Goal: Information Seeking & Learning: Compare options

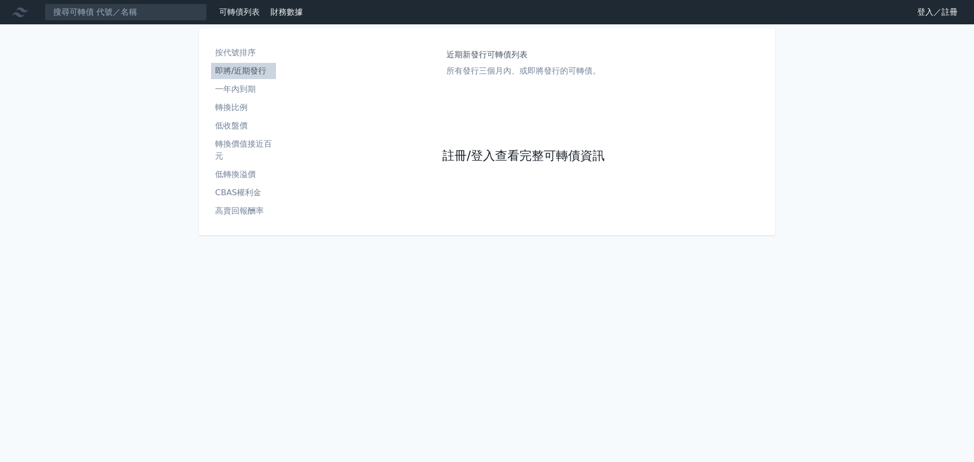
click at [556, 159] on link "註冊/登入查看完整可轉債資訊" at bounding box center [523, 156] width 162 height 16
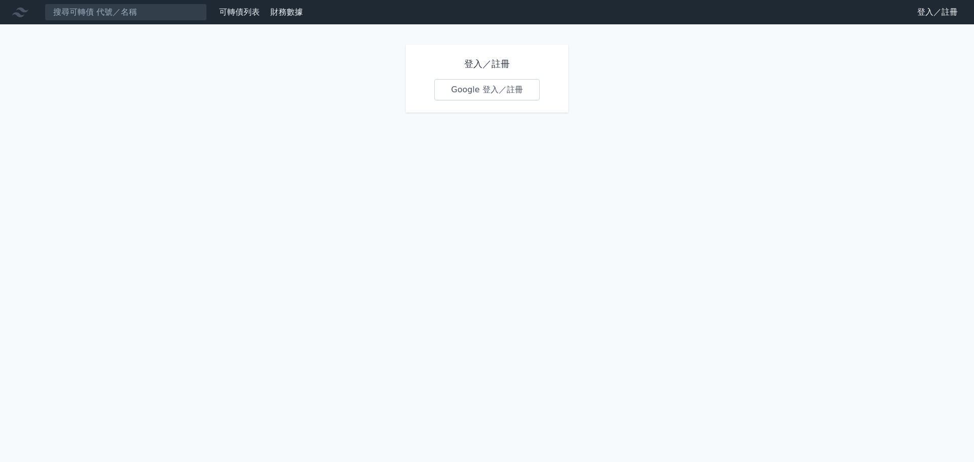
click at [488, 86] on link "Google 登入／註冊" at bounding box center [487, 89] width 106 height 21
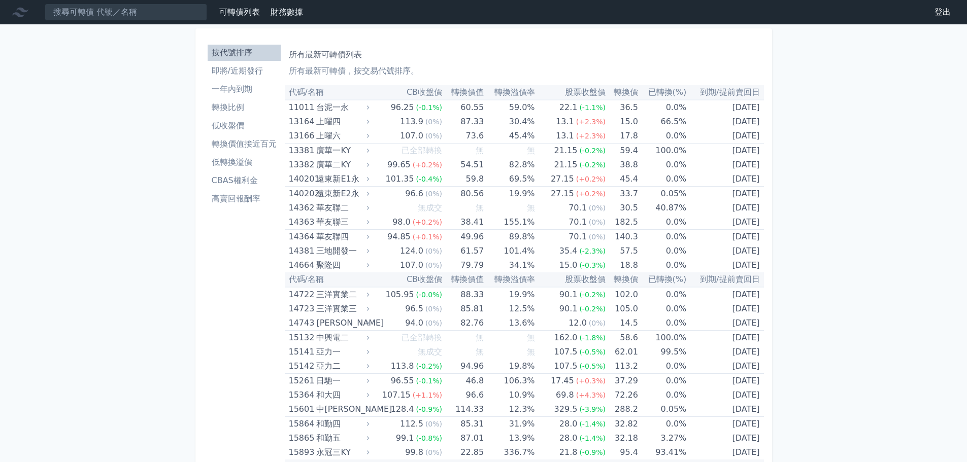
click at [249, 71] on li "即將/近期發行" at bounding box center [244, 71] width 73 height 12
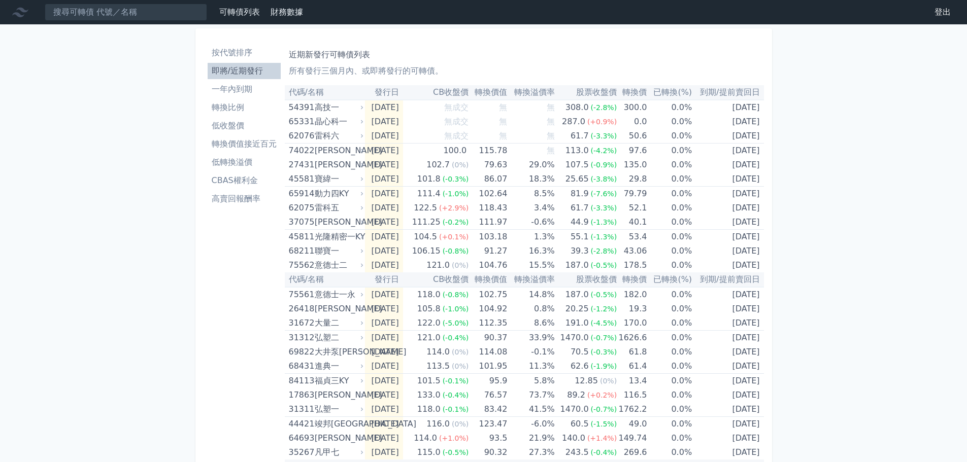
click at [231, 192] on link "高賣回報酬率" at bounding box center [244, 199] width 73 height 16
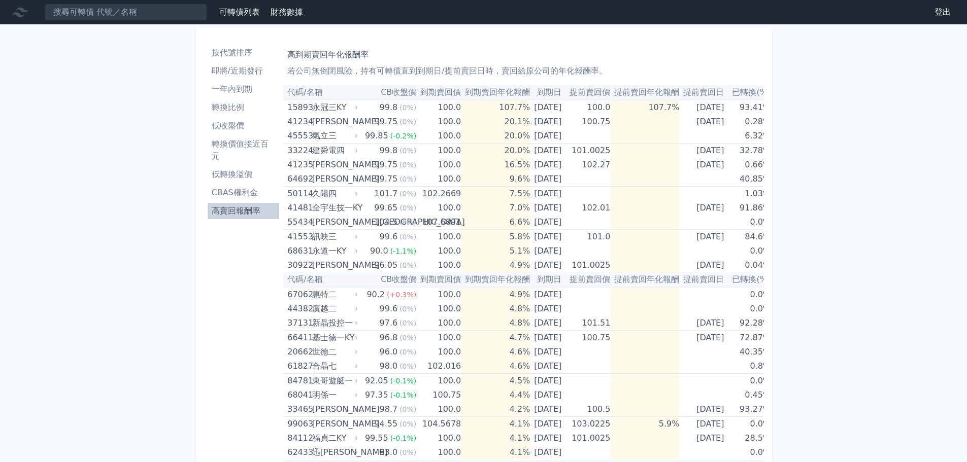
drag, startPoint x: 242, startPoint y: 0, endPoint x: 162, endPoint y: 331, distance: 340.8
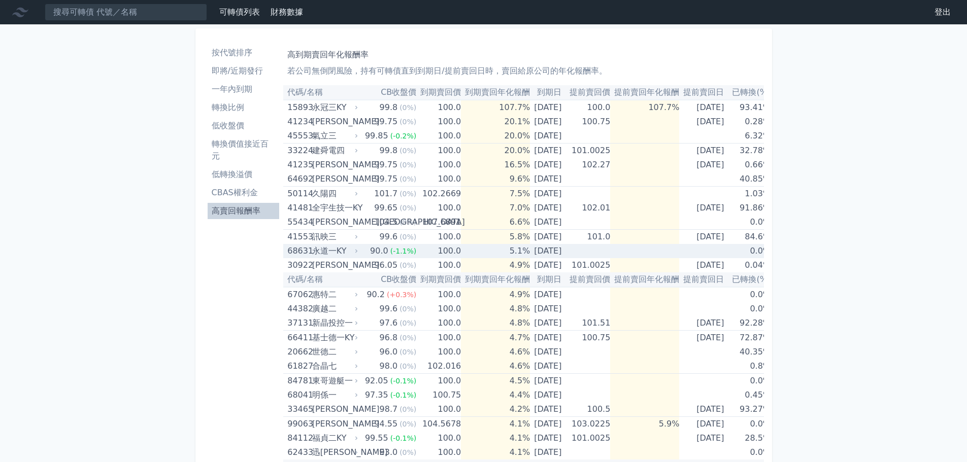
click at [348, 250] on div "永道一KY" at bounding box center [334, 251] width 44 height 14
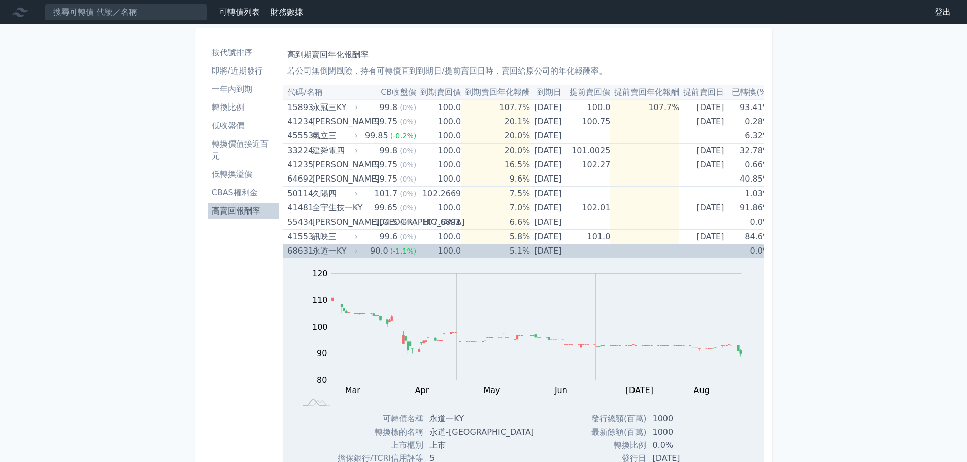
scroll to position [101, 0]
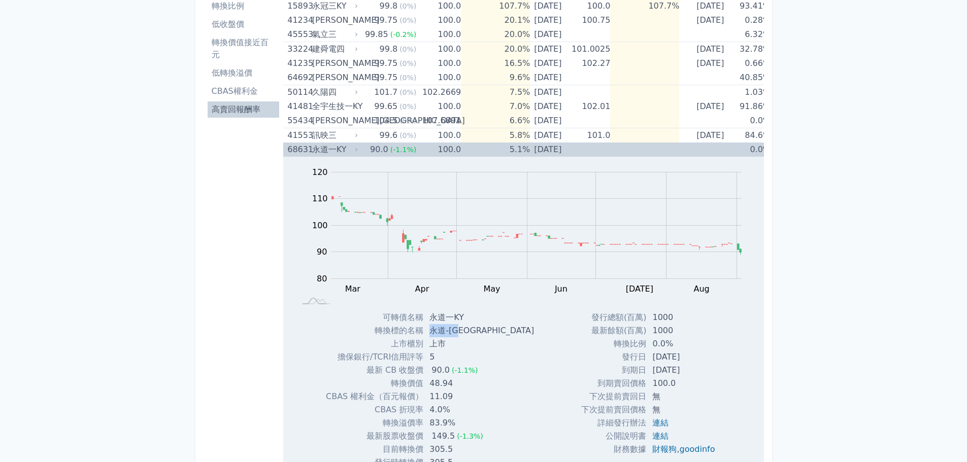
drag, startPoint x: 428, startPoint y: 333, endPoint x: 467, endPoint y: 329, distance: 39.7
click at [467, 329] on td "永道-[GEOGRAPHIC_DATA]" at bounding box center [482, 330] width 119 height 13
copy td "永道-[GEOGRAPHIC_DATA]"
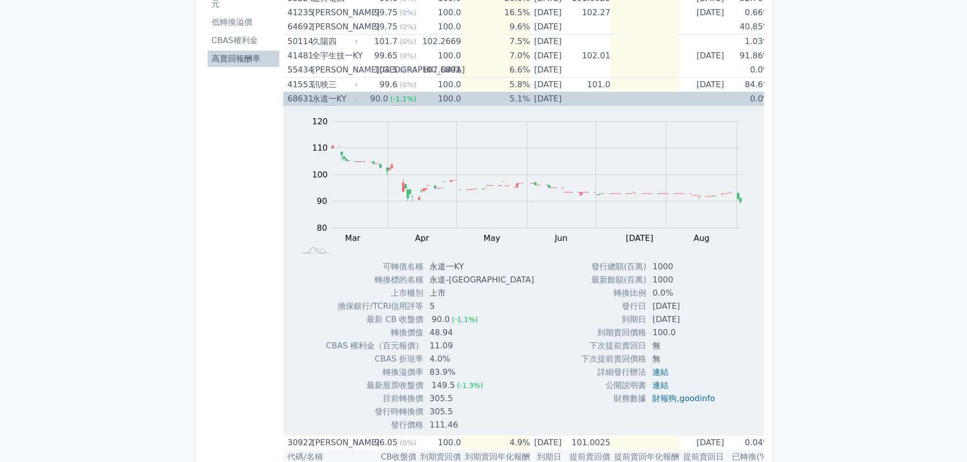
click at [357, 98] on icon at bounding box center [356, 99] width 6 height 6
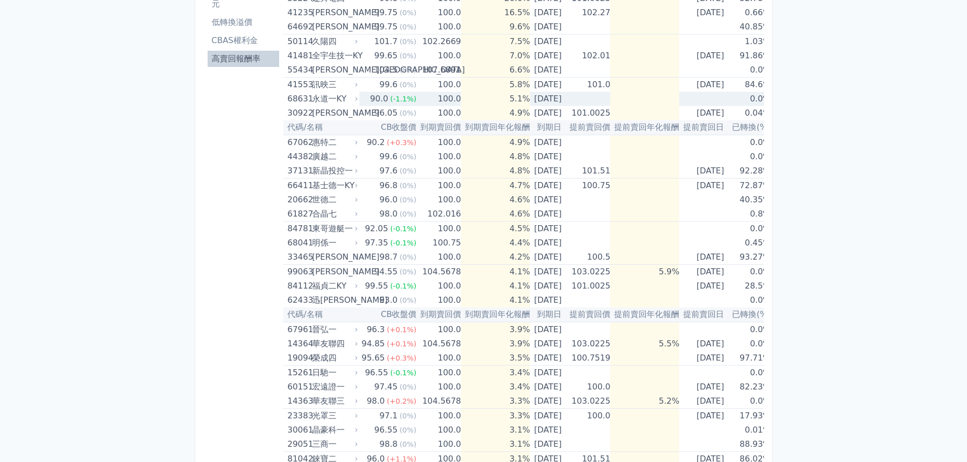
click at [350, 98] on div "永道一KY" at bounding box center [334, 99] width 44 height 14
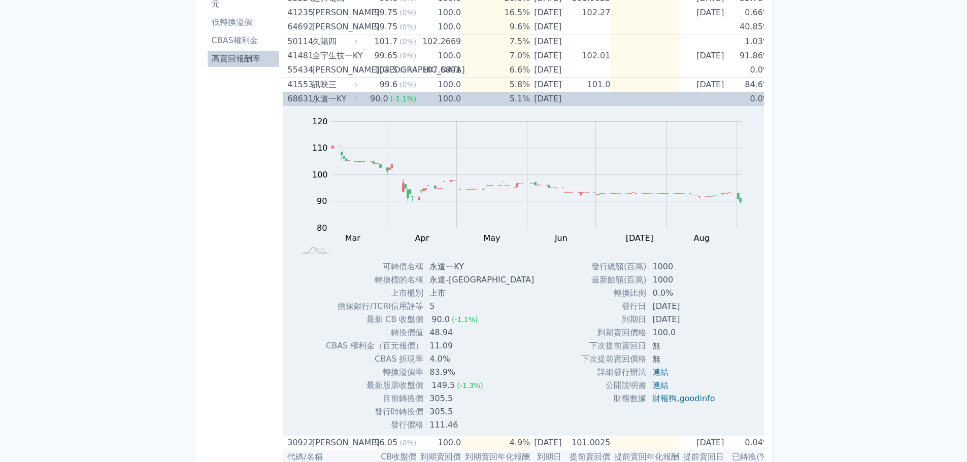
drag, startPoint x: 360, startPoint y: 98, endPoint x: 363, endPoint y: 87, distance: 11.1
click at [361, 96] on td "90.0 (-1.1%)" at bounding box center [387, 99] width 57 height 14
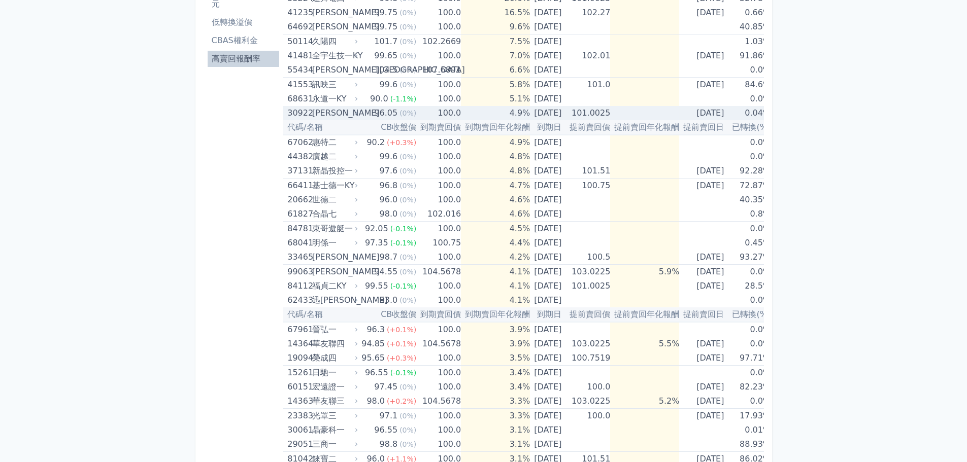
click at [346, 114] on div "[PERSON_NAME]" at bounding box center [334, 113] width 44 height 14
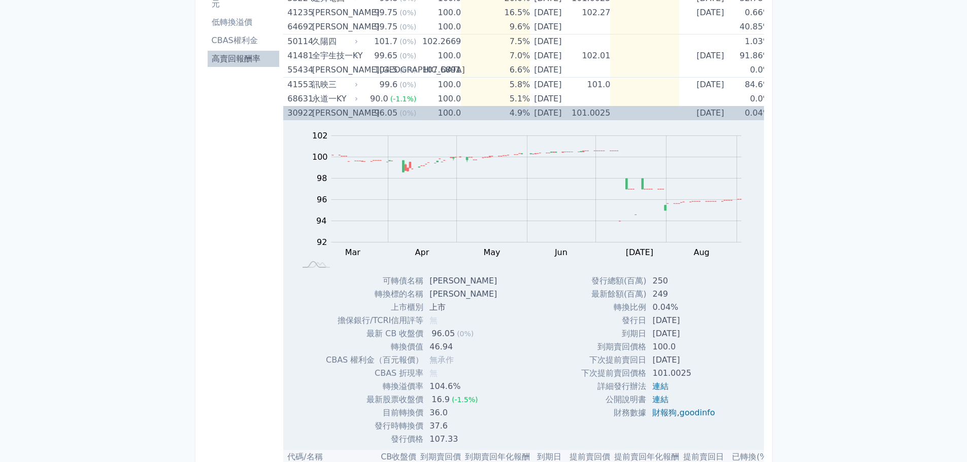
click at [360, 108] on td "96.05 (0%)" at bounding box center [387, 113] width 57 height 14
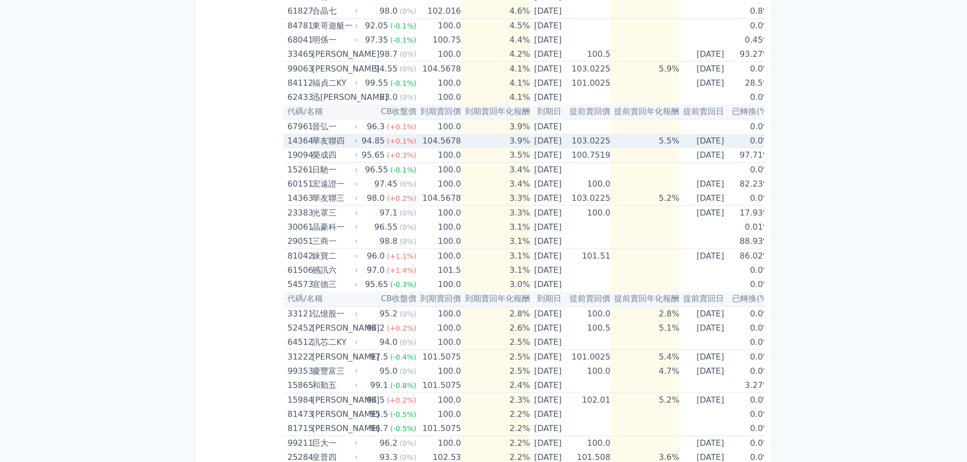
scroll to position [406, 0]
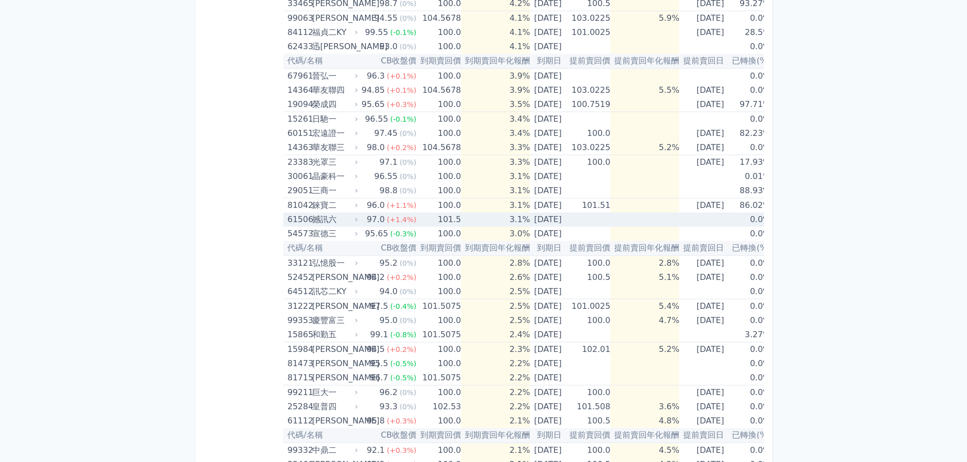
click at [348, 221] on div "撼訊六" at bounding box center [334, 220] width 44 height 14
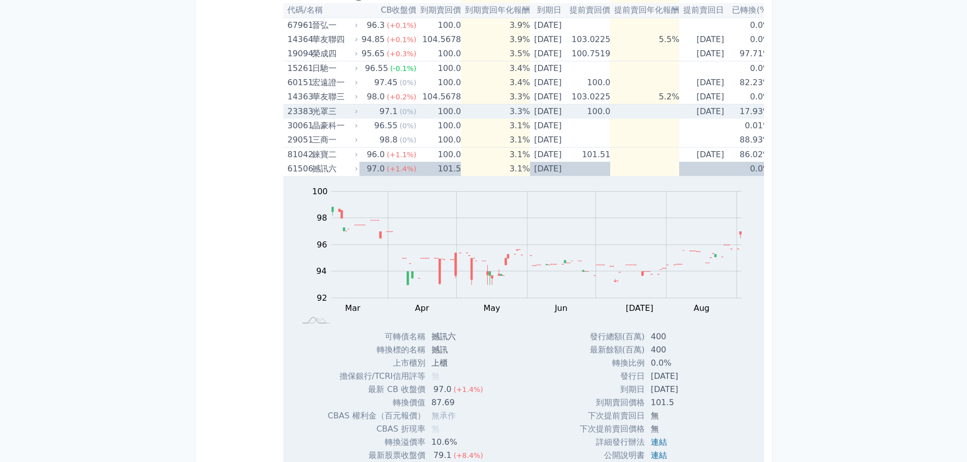
scroll to position [507, 0]
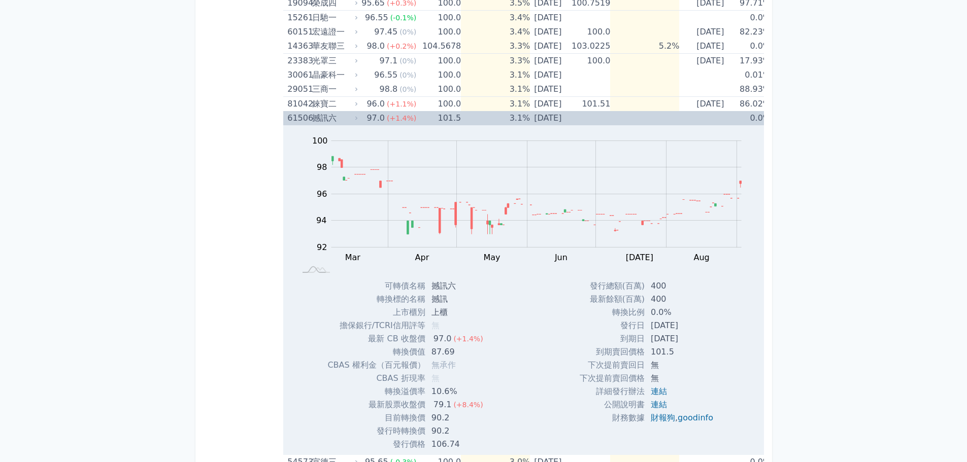
click at [350, 116] on div "撼訊六" at bounding box center [334, 118] width 44 height 14
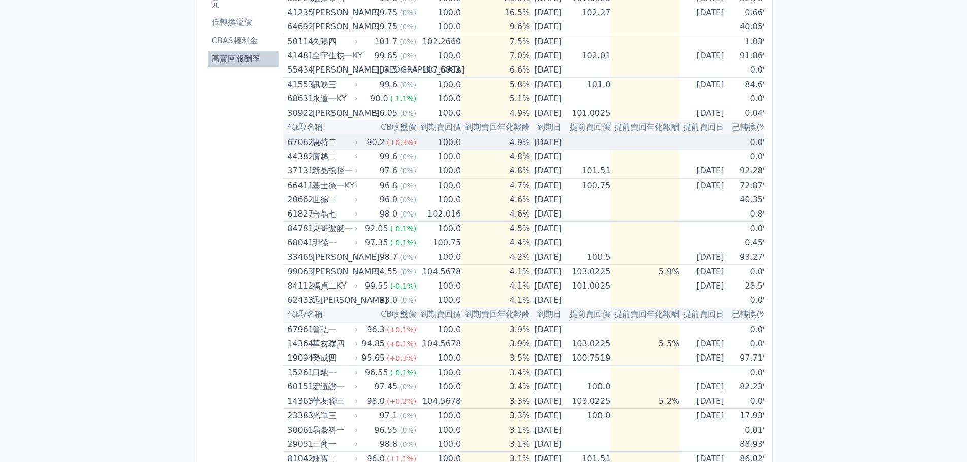
scroll to position [0, 0]
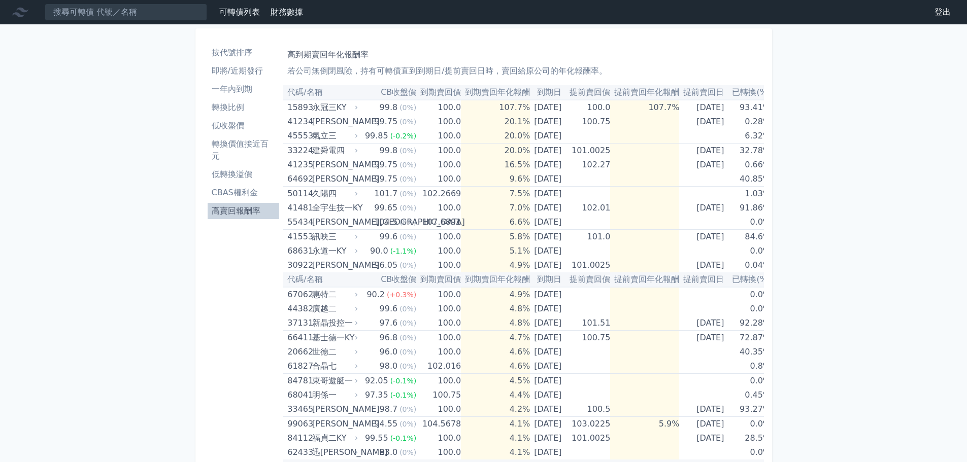
click at [243, 57] on li "按代號排序" at bounding box center [244, 53] width 72 height 12
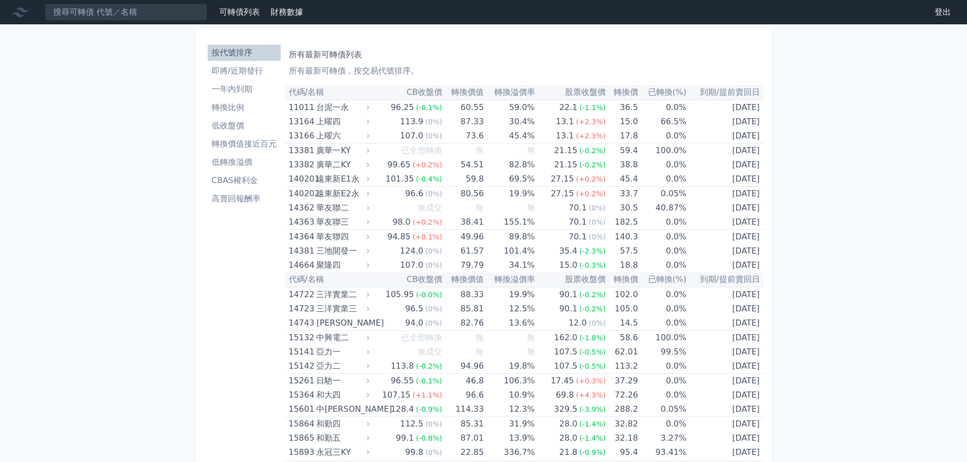
click at [236, 194] on li "高賣回報酬率" at bounding box center [244, 199] width 73 height 12
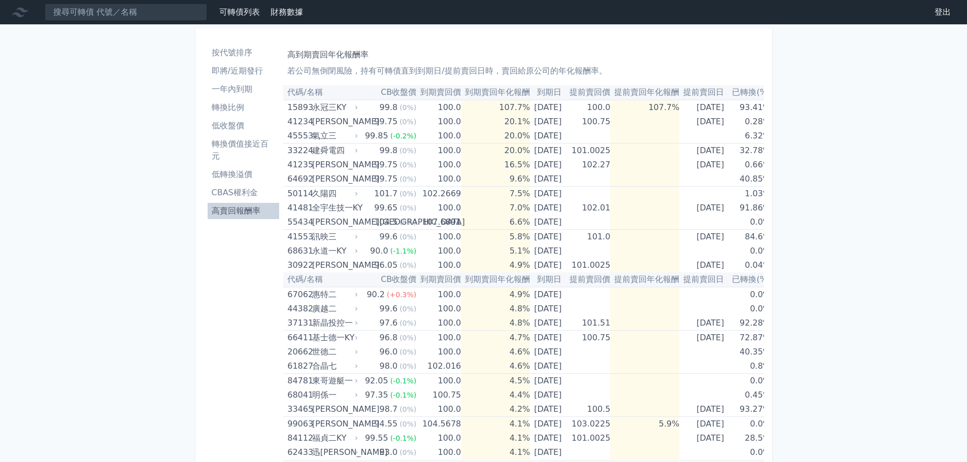
click at [243, 204] on link "高賣回報酬率" at bounding box center [244, 211] width 72 height 16
click at [357, 296] on icon at bounding box center [356, 295] width 6 height 6
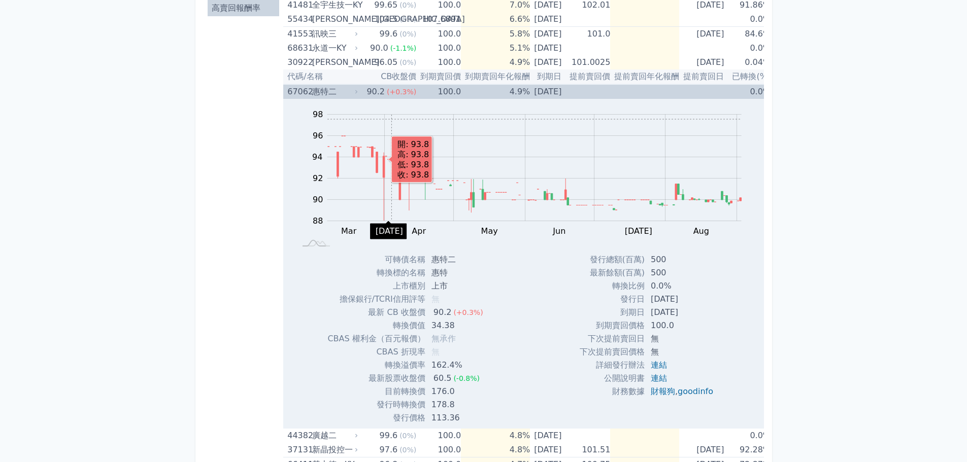
scroll to position [254, 0]
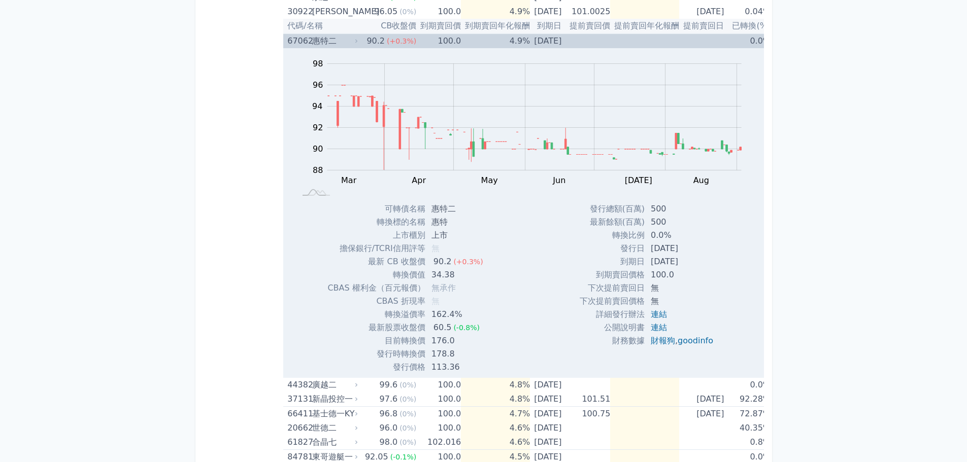
drag, startPoint x: 355, startPoint y: 44, endPoint x: 360, endPoint y: 45, distance: 5.2
click at [360, 46] on tr "67062 [PERSON_NAME] 90.2 (+0.3%) 100.0 4.9% [DATE] 0.0%" at bounding box center [526, 40] width 487 height 15
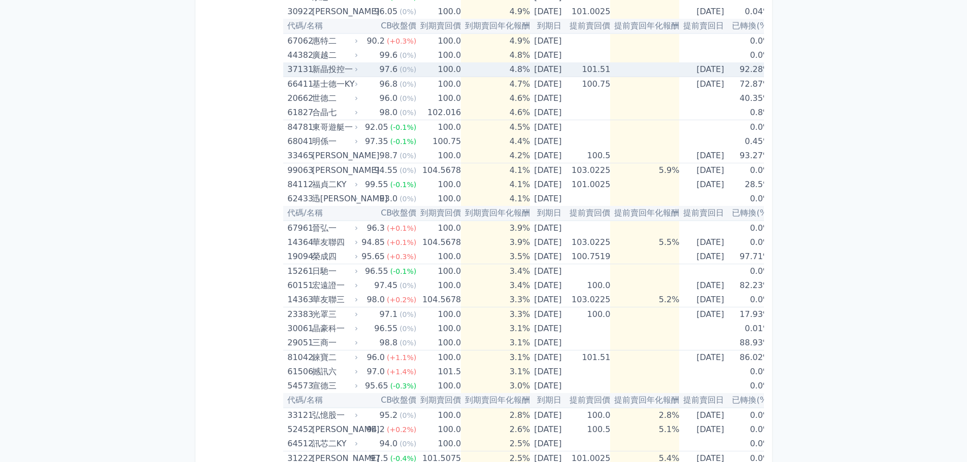
click at [353, 72] on icon at bounding box center [356, 69] width 6 height 6
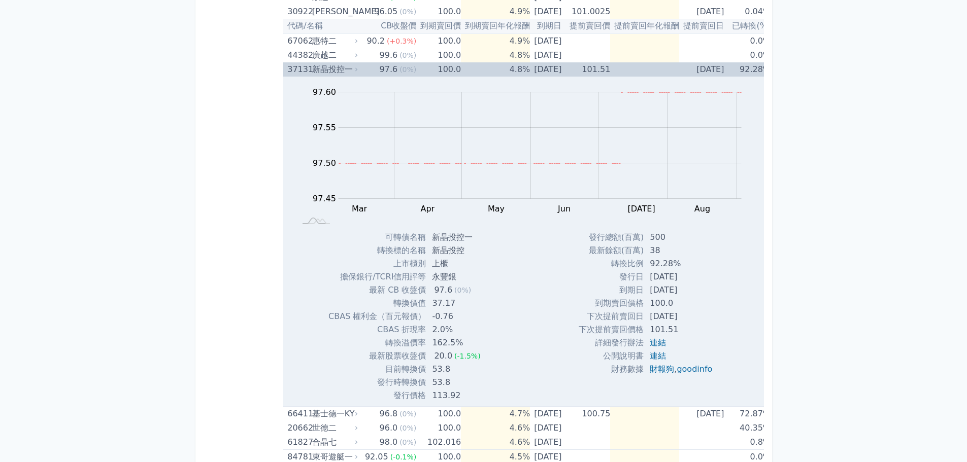
click at [355, 71] on icon at bounding box center [356, 69] width 6 height 6
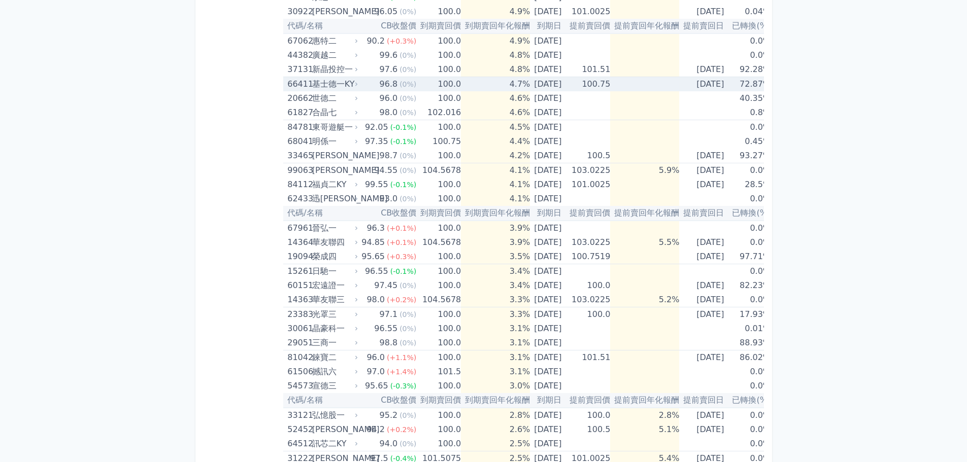
click at [362, 87] on td "96.8 (0%)" at bounding box center [387, 84] width 57 height 15
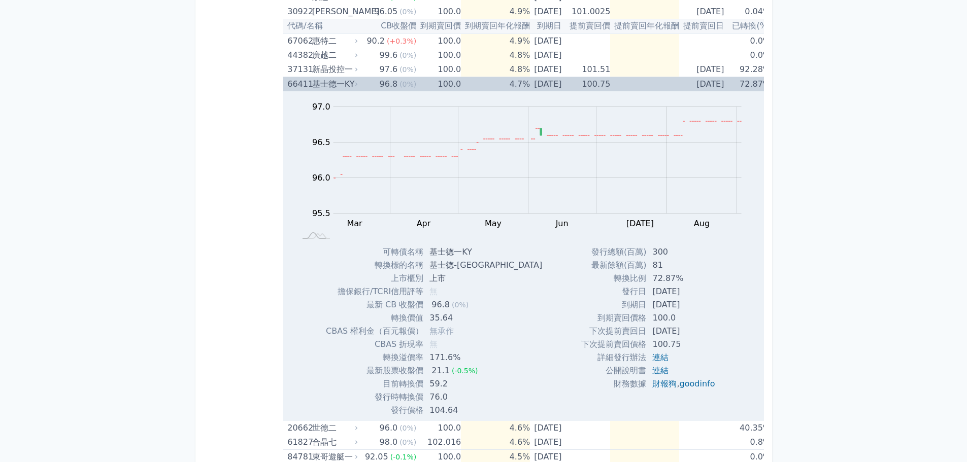
click at [360, 85] on td "96.8 (0%)" at bounding box center [387, 84] width 57 height 15
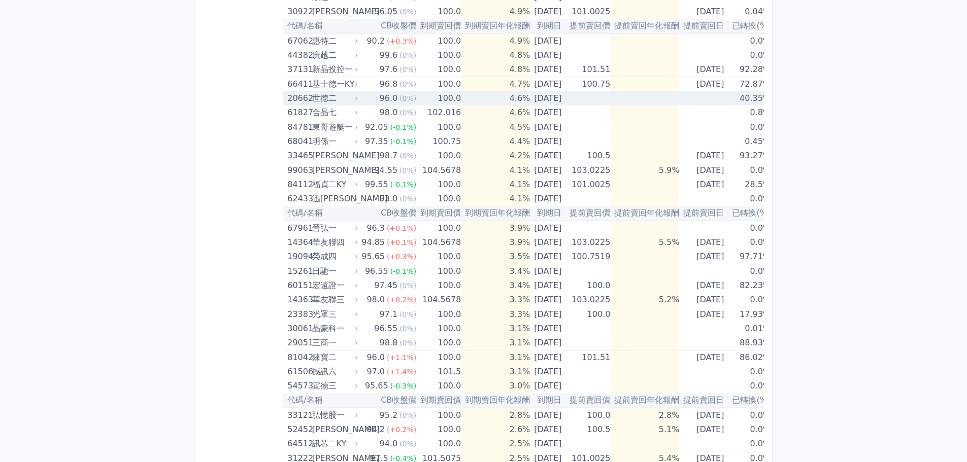
click at [352, 94] on div "世德二" at bounding box center [334, 98] width 44 height 14
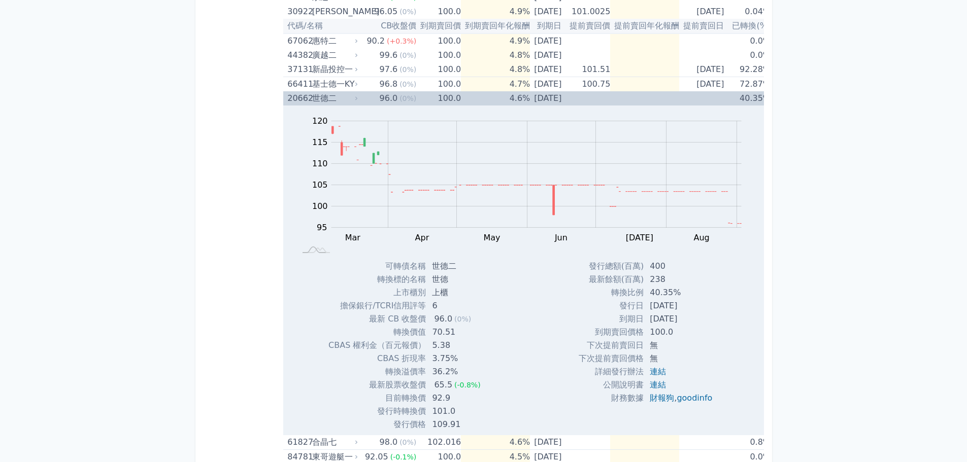
click at [354, 96] on icon at bounding box center [356, 98] width 6 height 6
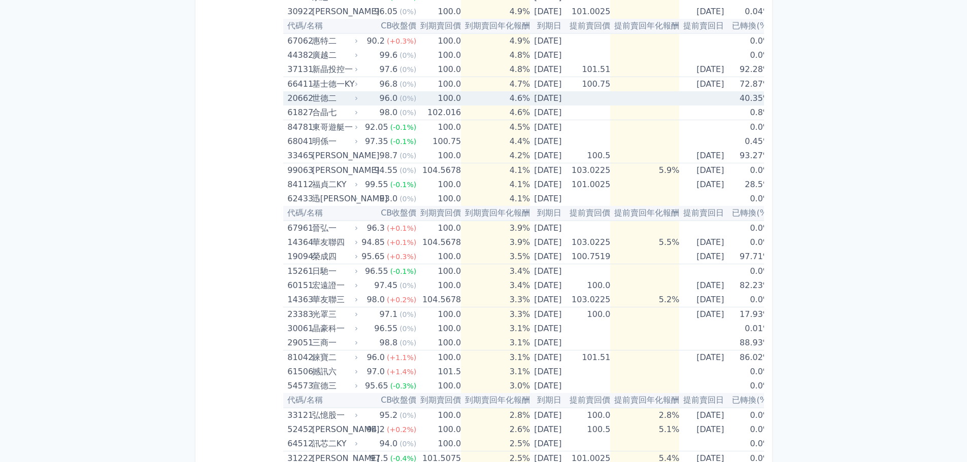
click at [349, 98] on div "世德二" at bounding box center [334, 98] width 44 height 14
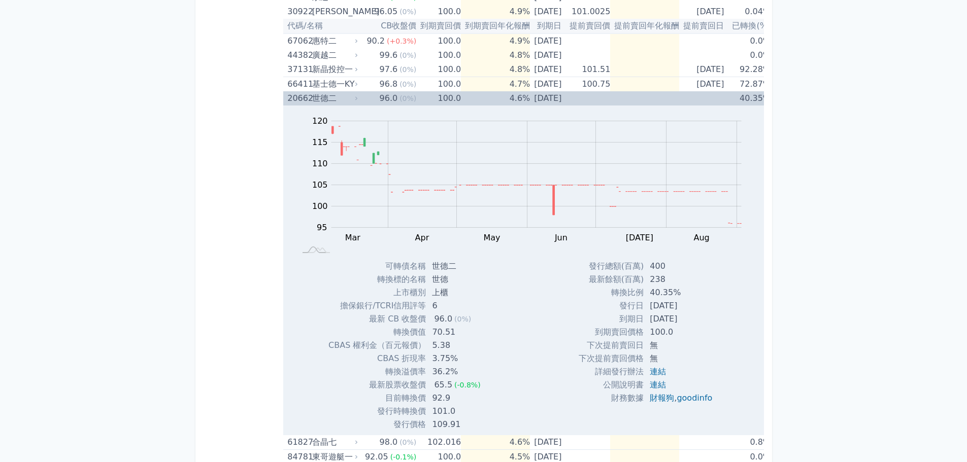
click at [336, 101] on div "世德二" at bounding box center [334, 98] width 44 height 14
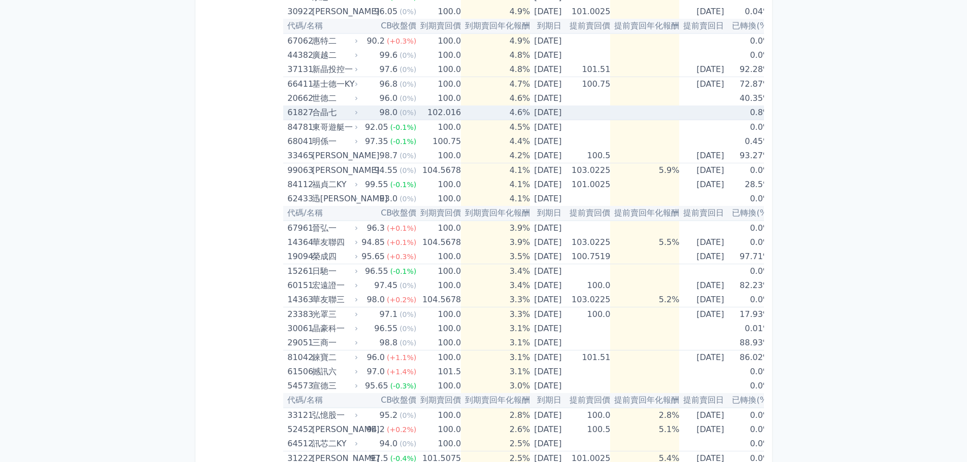
click at [351, 116] on div "合晶七" at bounding box center [334, 113] width 44 height 14
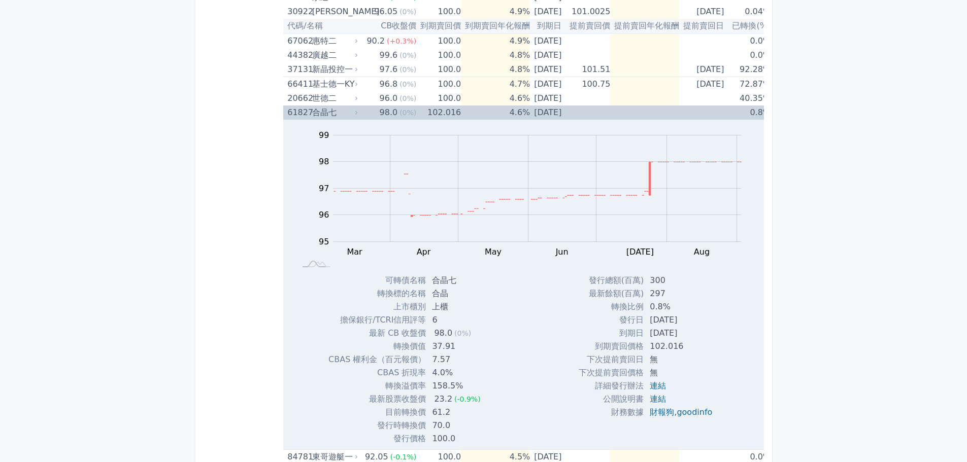
click at [351, 116] on div "合晶七" at bounding box center [334, 113] width 44 height 14
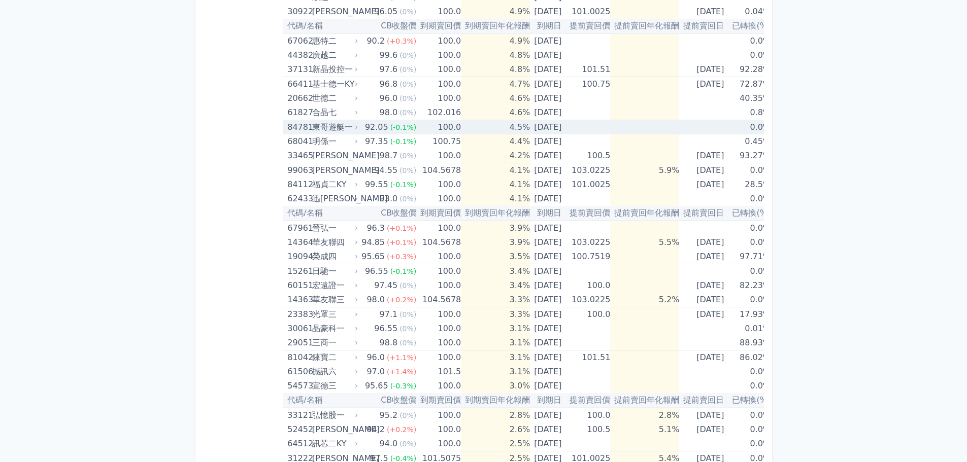
click at [357, 127] on icon at bounding box center [356, 127] width 6 height 6
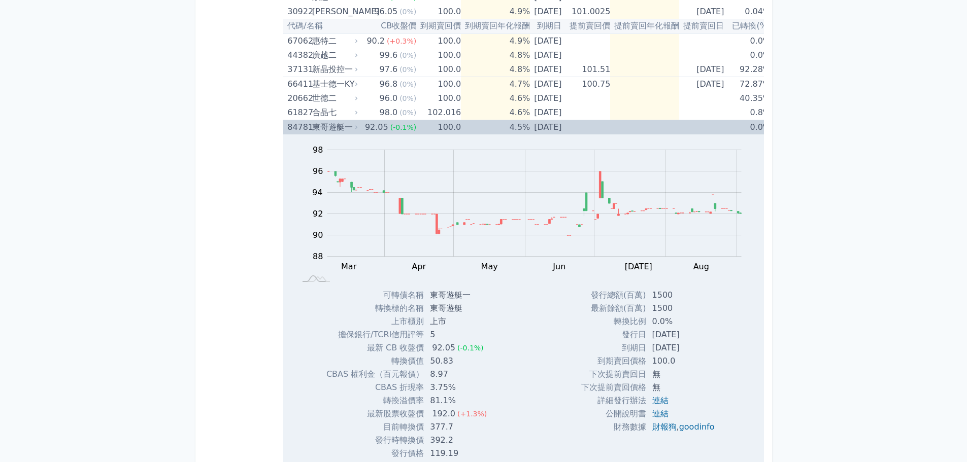
click at [356, 123] on div "84781 東哥遊艇一" at bounding box center [323, 127] width 72 height 14
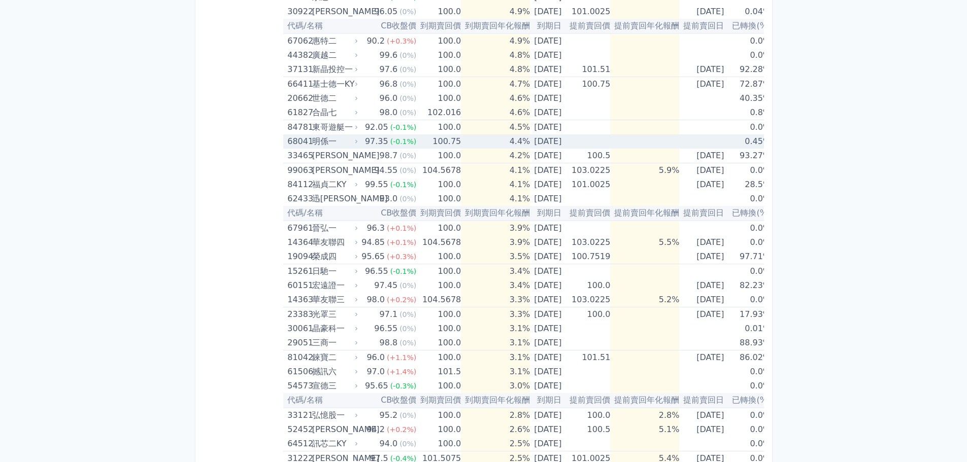
click at [354, 139] on icon at bounding box center [356, 142] width 6 height 6
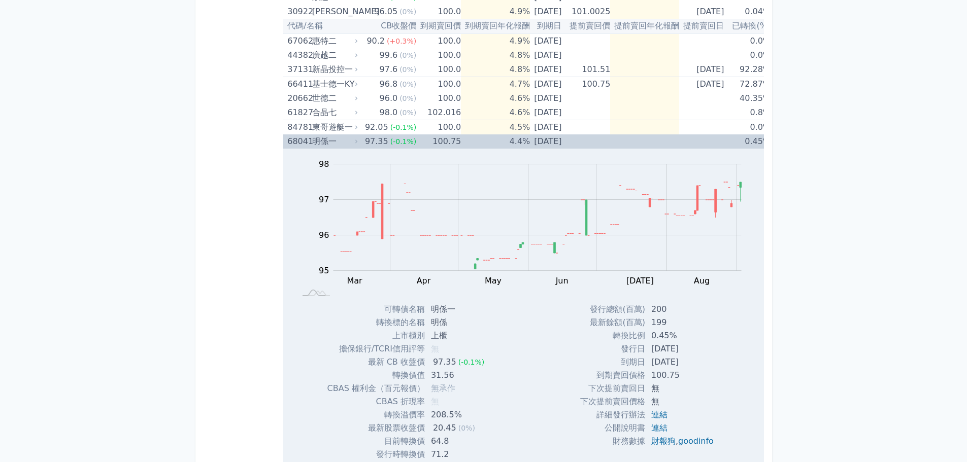
click at [354, 138] on div "68041 明係一" at bounding box center [323, 141] width 72 height 14
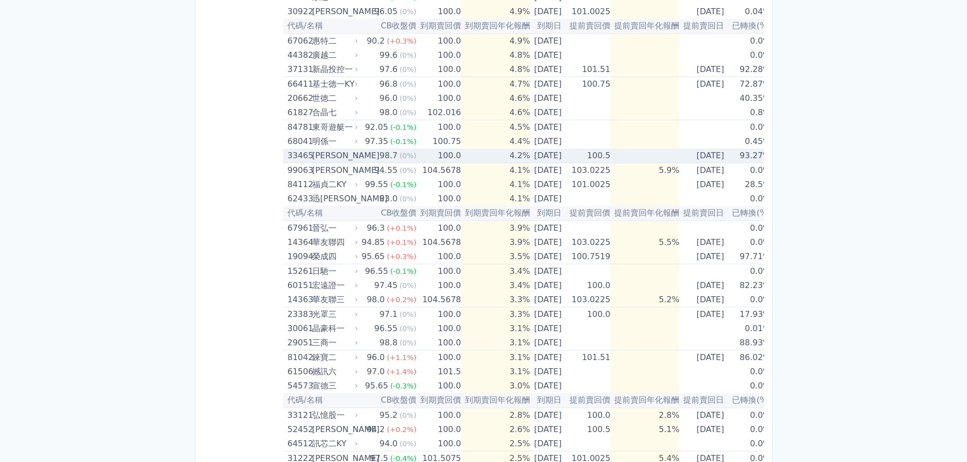
click at [360, 152] on td "98.7 (0%)" at bounding box center [387, 156] width 57 height 15
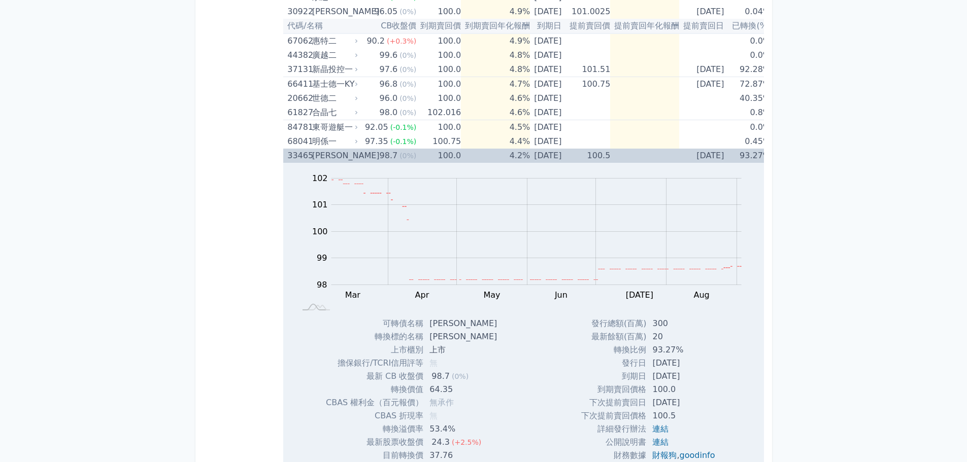
click at [362, 159] on td "98.7 (0%)" at bounding box center [387, 156] width 57 height 14
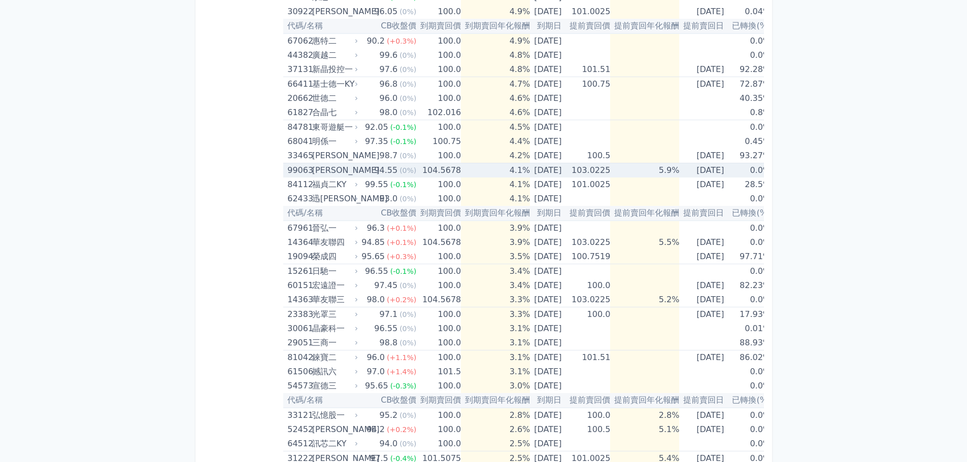
click at [361, 168] on td "94.55 (0%)" at bounding box center [387, 170] width 57 height 15
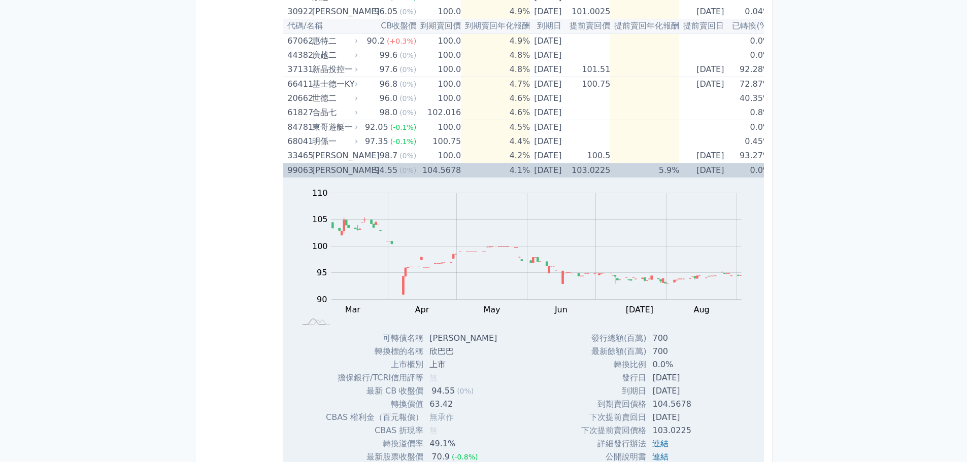
scroll to position [355, 0]
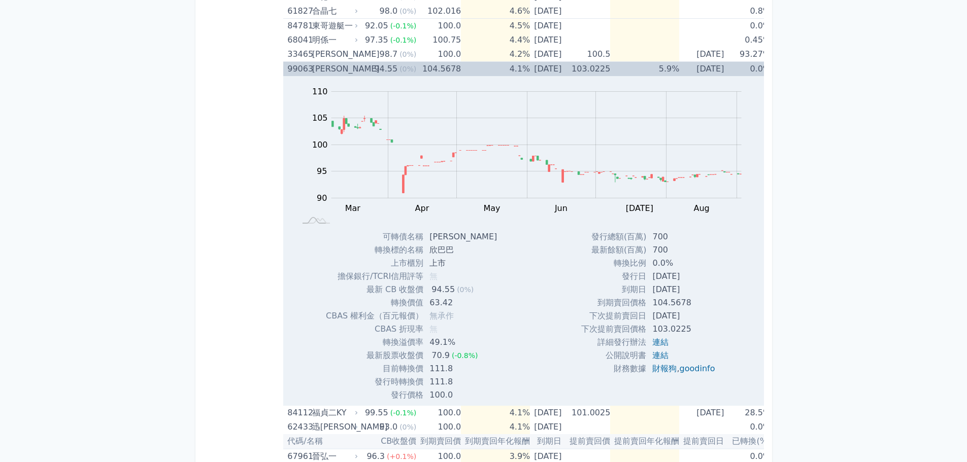
click at [354, 74] on div "99063 [PERSON_NAME]" at bounding box center [323, 69] width 72 height 14
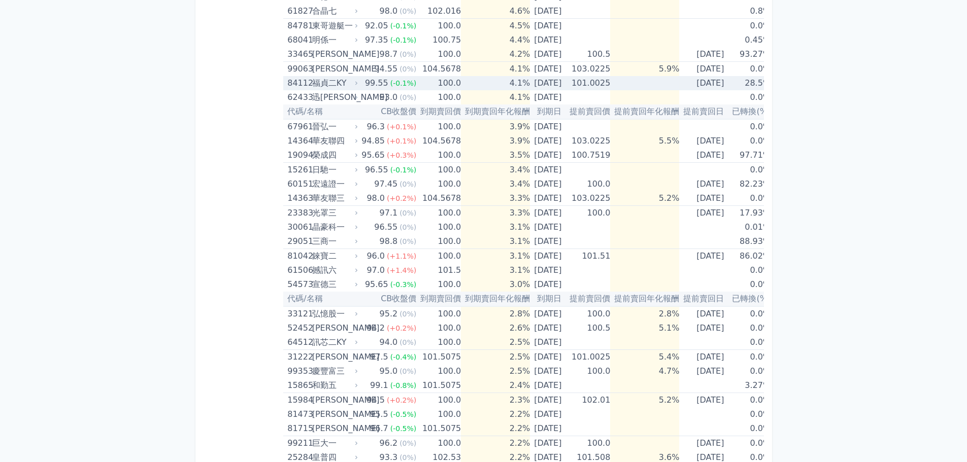
click at [350, 84] on div "福貞二KY" at bounding box center [334, 83] width 44 height 14
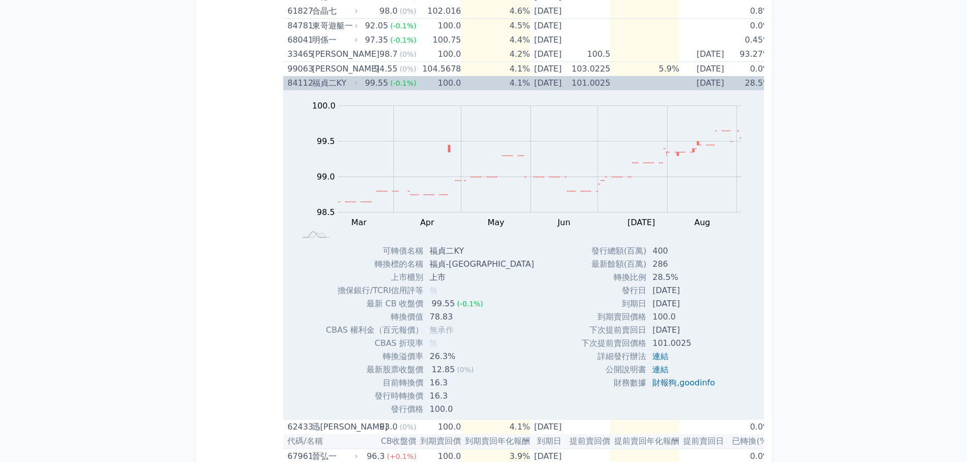
click at [350, 84] on div "福貞二KY" at bounding box center [334, 83] width 44 height 14
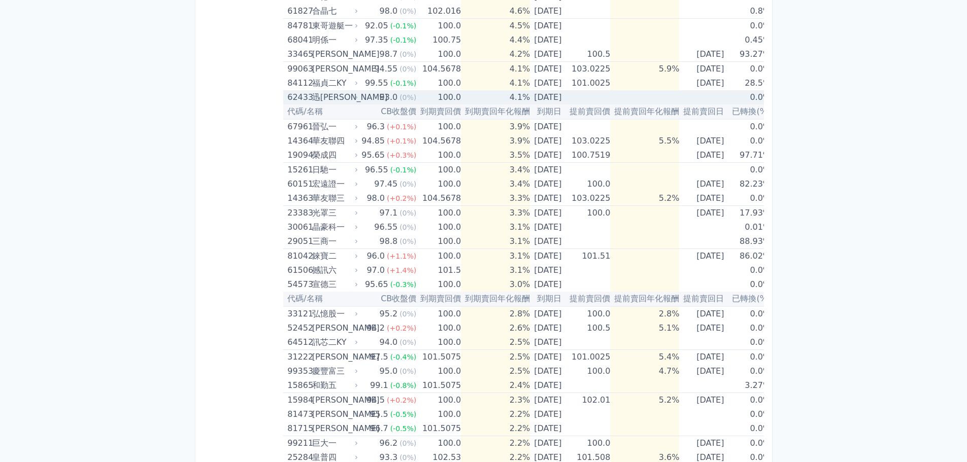
click at [353, 100] on icon at bounding box center [356, 97] width 6 height 6
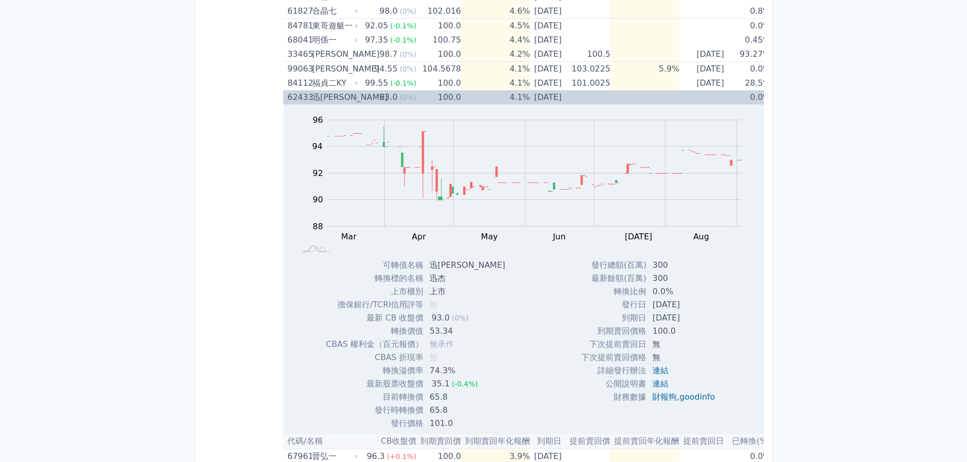
click at [353, 100] on icon at bounding box center [356, 97] width 6 height 6
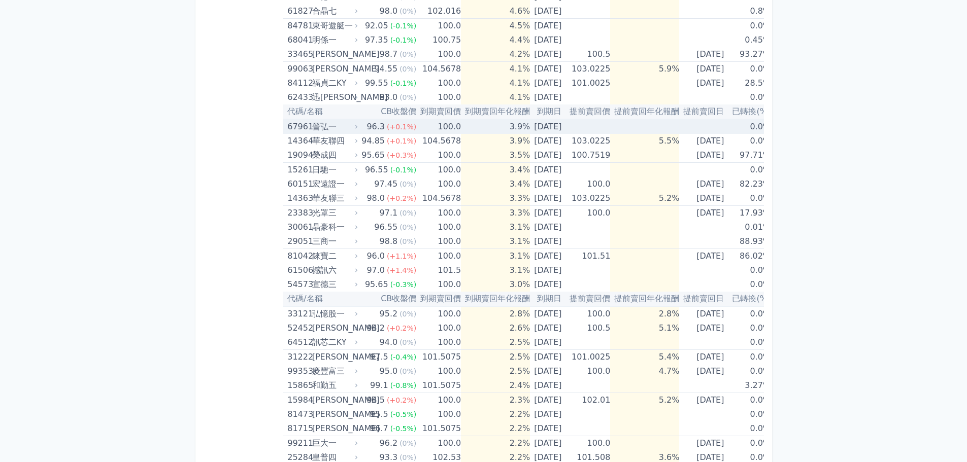
click at [360, 126] on td "96.3 (+0.1%)" at bounding box center [387, 126] width 57 height 15
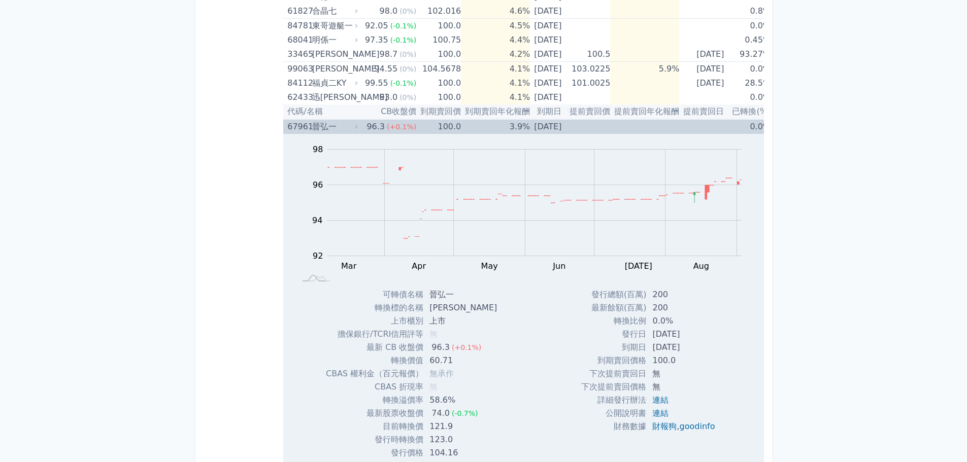
click at [360, 125] on td "96.3 (+0.1%)" at bounding box center [387, 126] width 57 height 15
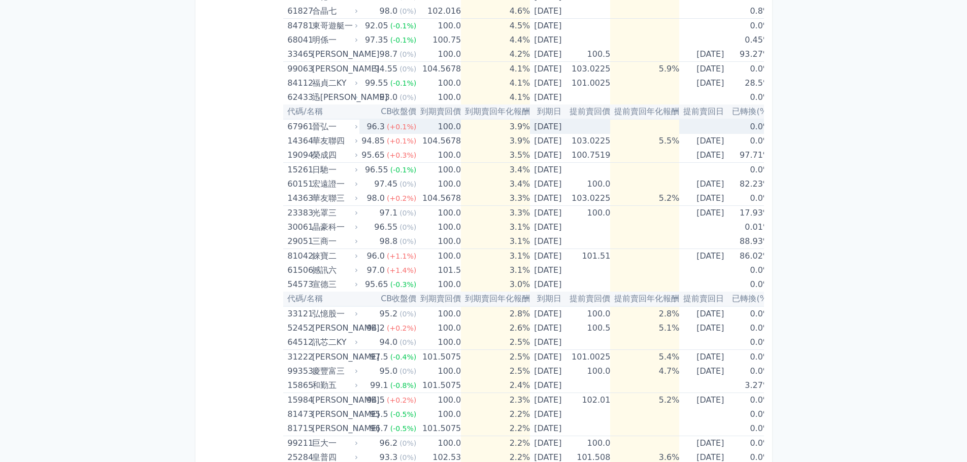
click at [360, 125] on td "96.3 (+0.1%)" at bounding box center [387, 126] width 57 height 15
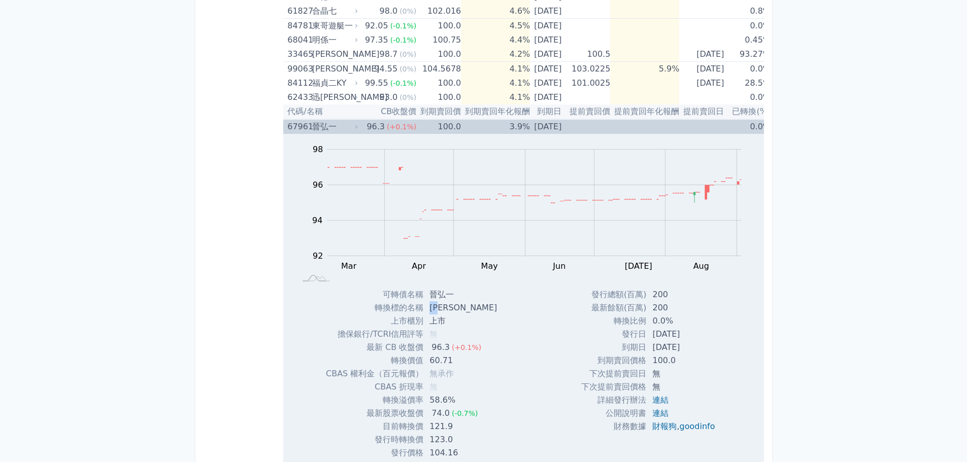
drag, startPoint x: 430, startPoint y: 309, endPoint x: 451, endPoint y: 310, distance: 21.3
click at [451, 310] on td "[PERSON_NAME]" at bounding box center [464, 307] width 82 height 13
copy td "[PERSON_NAME]"
click at [338, 127] on div "晉弘一" at bounding box center [334, 127] width 44 height 14
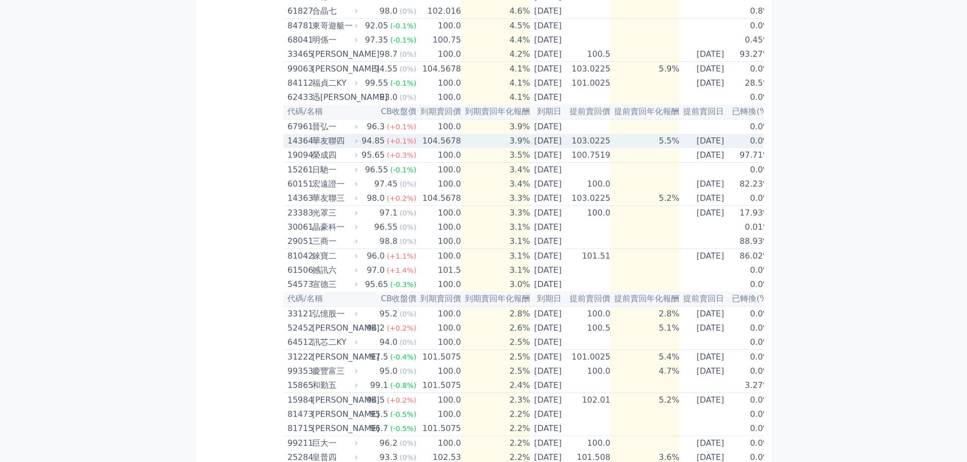
click at [351, 142] on div "華友聯四" at bounding box center [334, 141] width 44 height 14
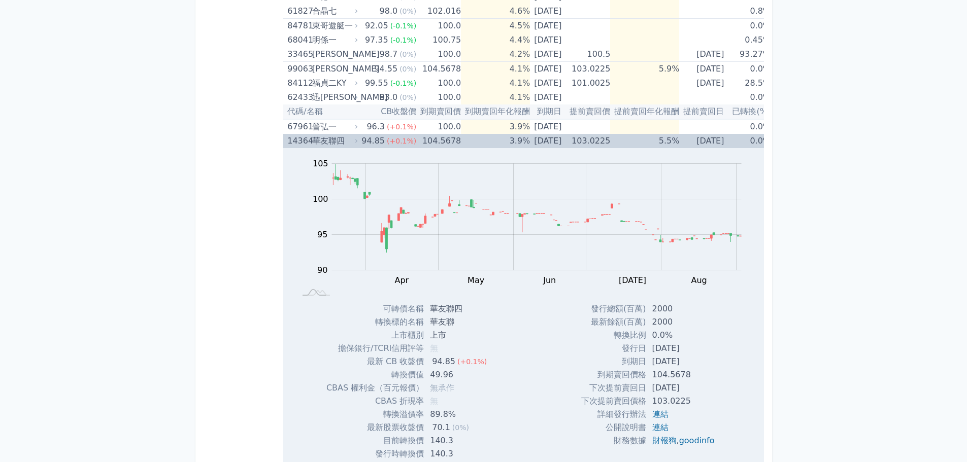
click at [352, 136] on div "華友聯四" at bounding box center [334, 141] width 44 height 14
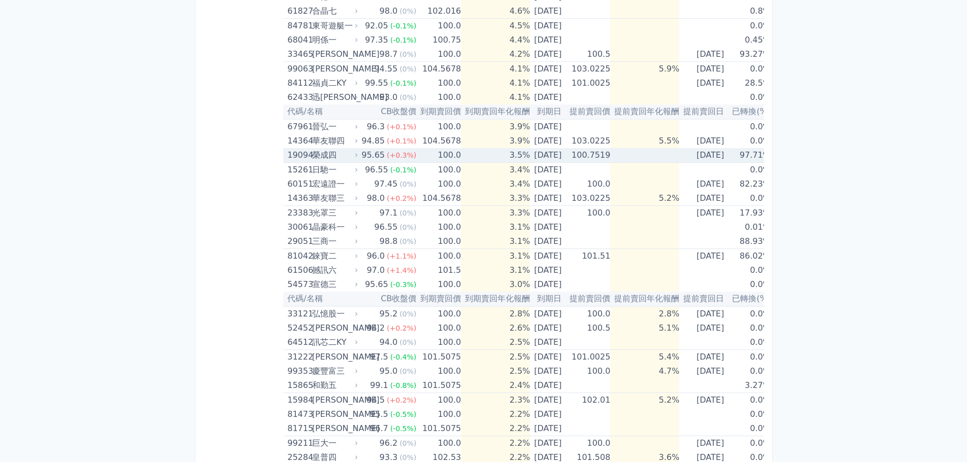
click at [349, 153] on div "榮成四" at bounding box center [334, 155] width 44 height 14
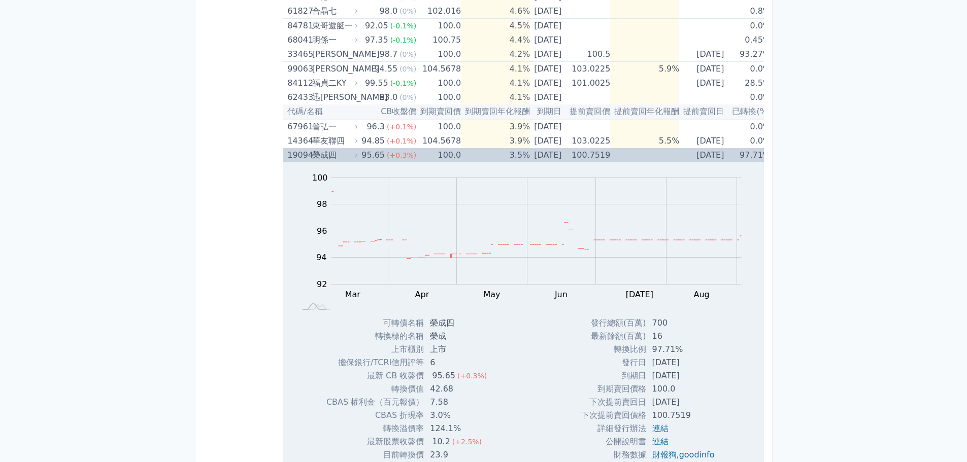
click at [351, 151] on div "榮成四" at bounding box center [334, 155] width 44 height 14
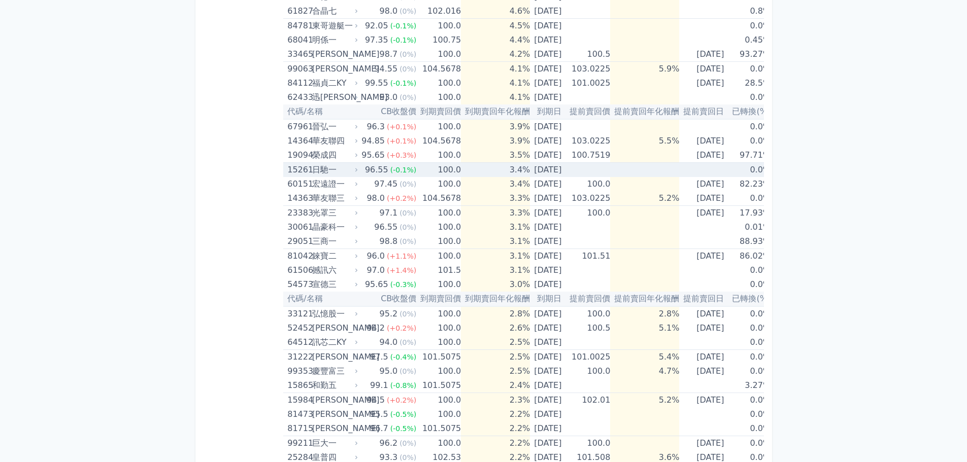
click at [354, 168] on icon at bounding box center [356, 170] width 6 height 6
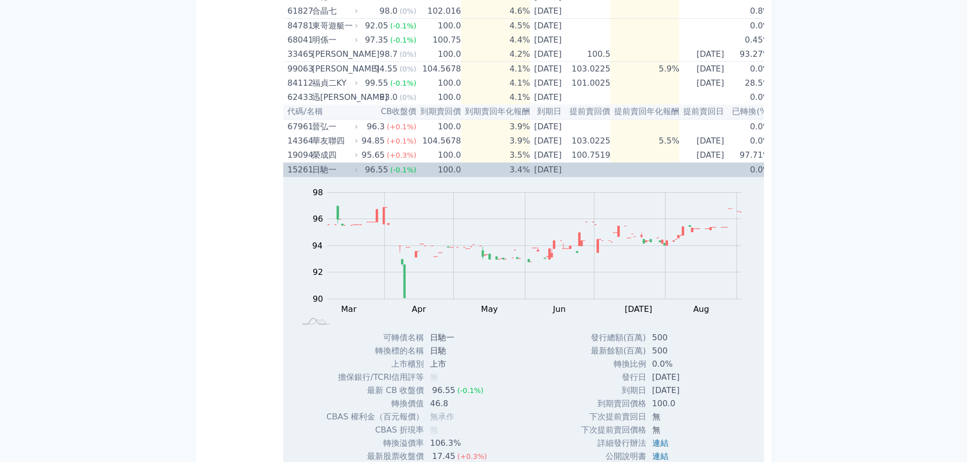
click at [351, 166] on div "日馳一" at bounding box center [334, 170] width 44 height 14
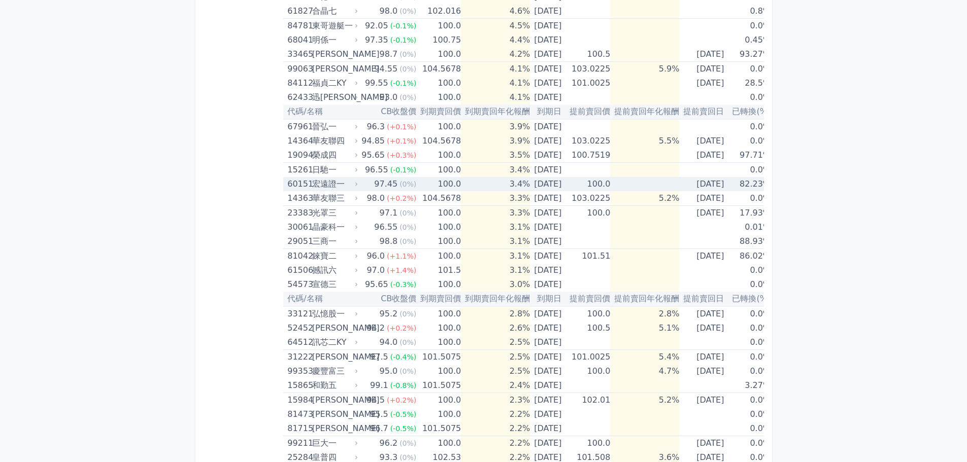
click at [353, 183] on icon at bounding box center [356, 184] width 6 height 6
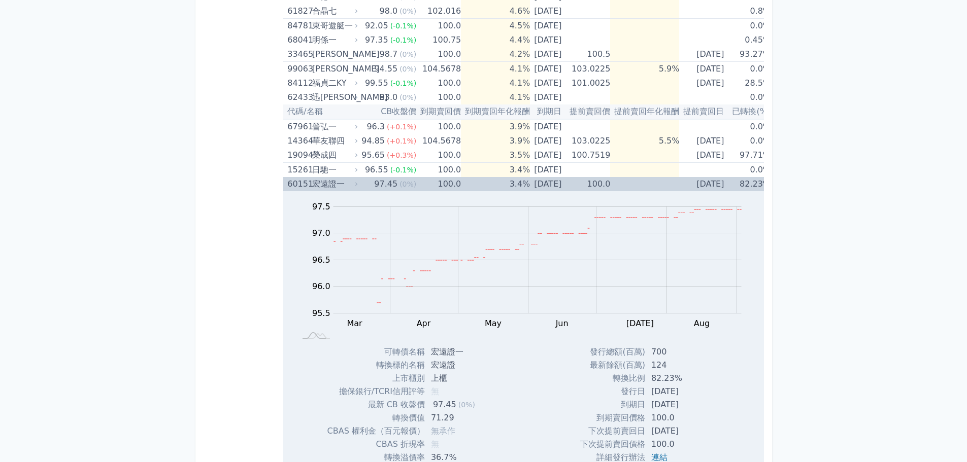
click at [356, 183] on icon at bounding box center [356, 184] width 6 height 6
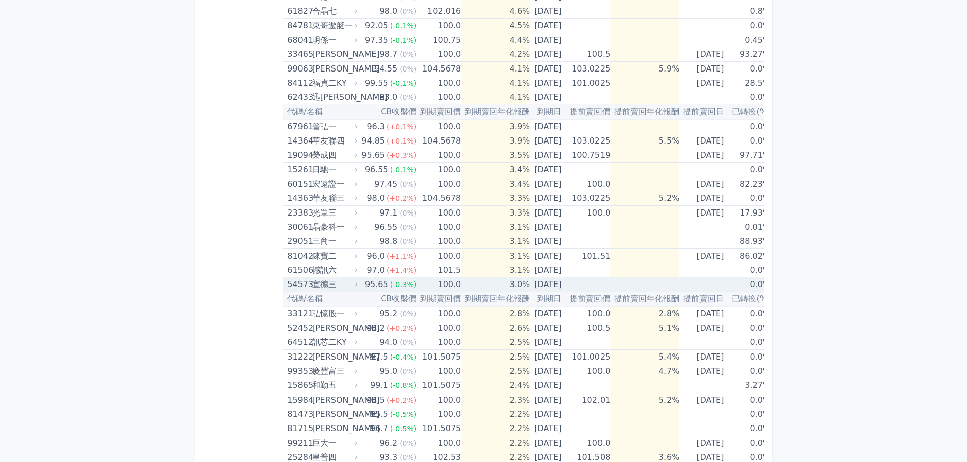
scroll to position [457, 0]
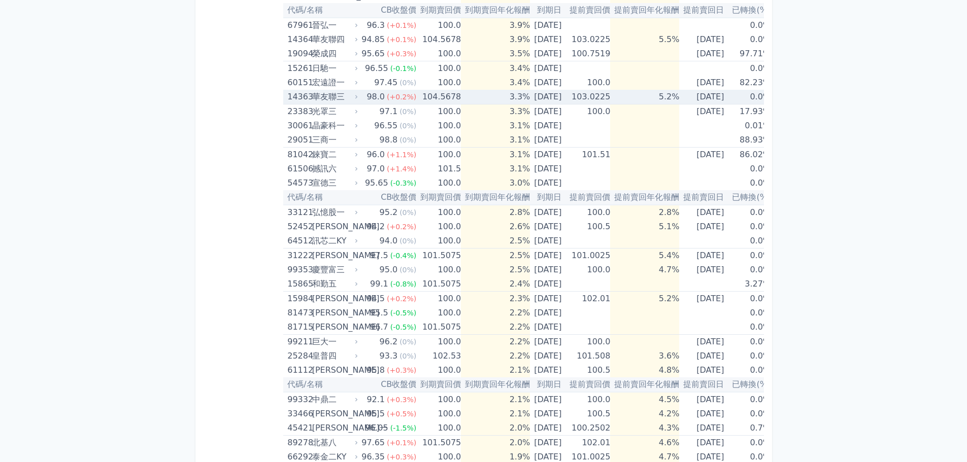
click at [343, 99] on div "華友聯三" at bounding box center [334, 97] width 44 height 14
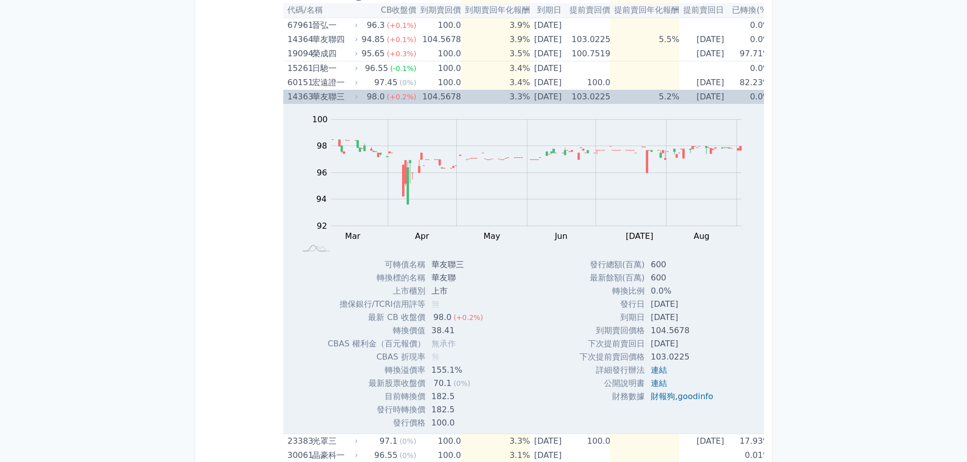
click at [344, 96] on div "華友聯三" at bounding box center [334, 97] width 44 height 14
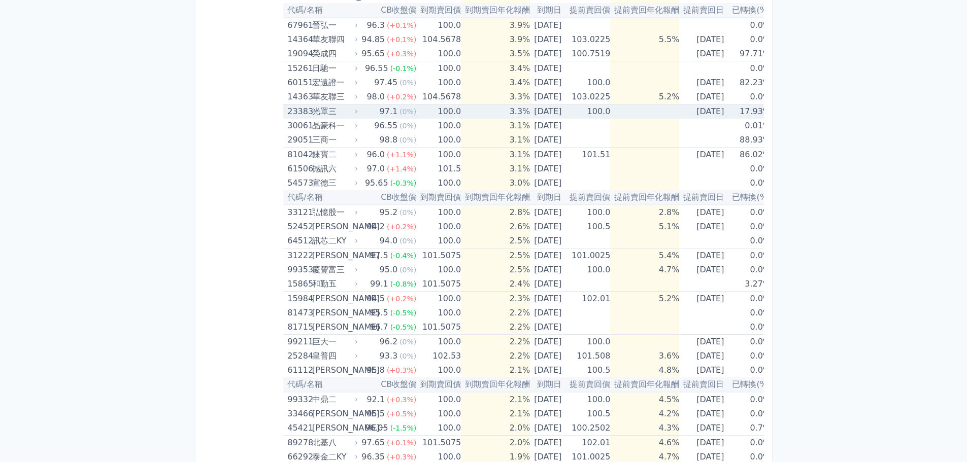
click at [346, 111] on div "光罩三" at bounding box center [334, 112] width 44 height 14
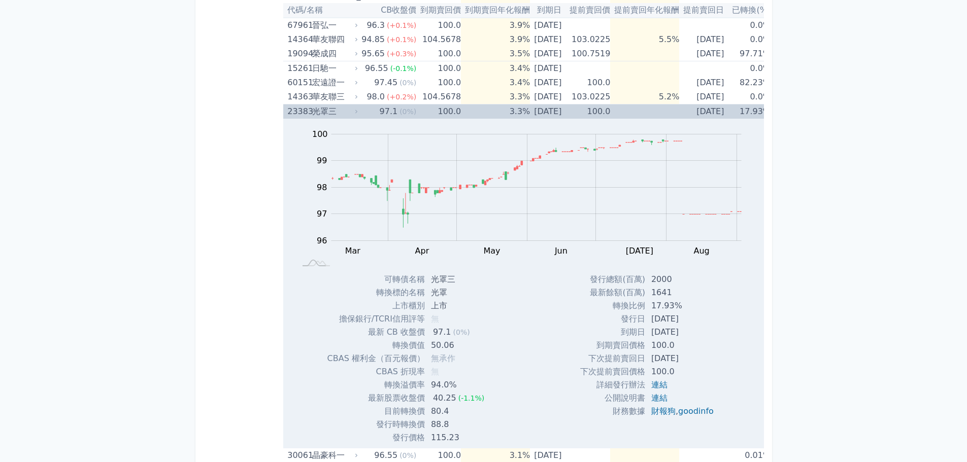
click at [355, 110] on icon at bounding box center [356, 112] width 6 height 6
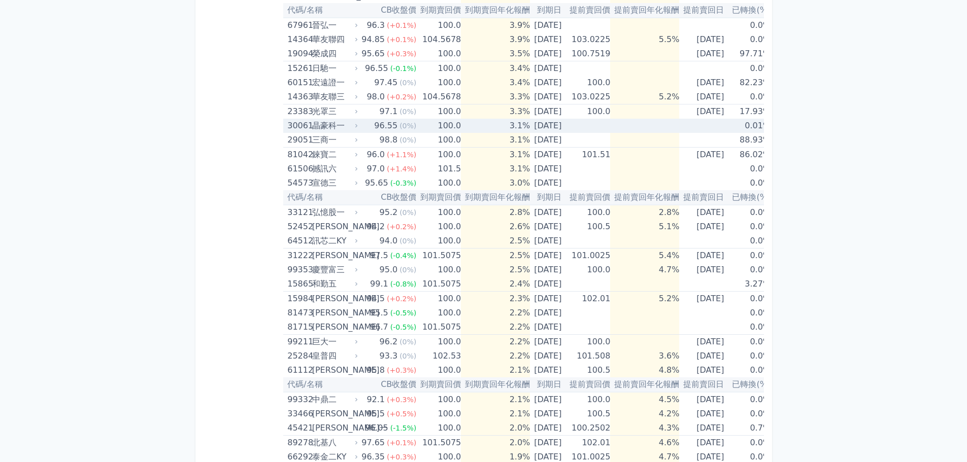
click at [359, 125] on td "96.55 (0%)" at bounding box center [387, 126] width 57 height 14
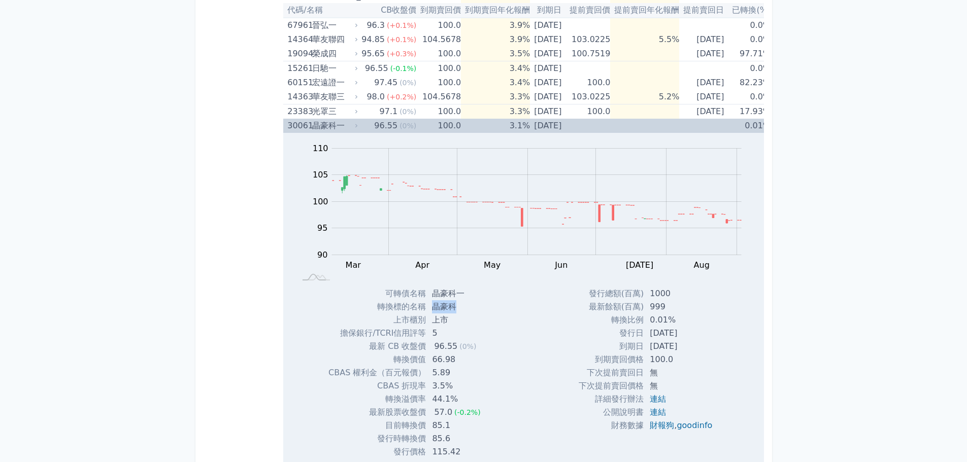
drag, startPoint x: 431, startPoint y: 309, endPoint x: 454, endPoint y: 305, distance: 23.7
click at [454, 305] on td "晶豪科" at bounding box center [457, 306] width 62 height 13
copy td "晶豪科"
click at [359, 126] on td "96.55 (0%)" at bounding box center [387, 126] width 57 height 14
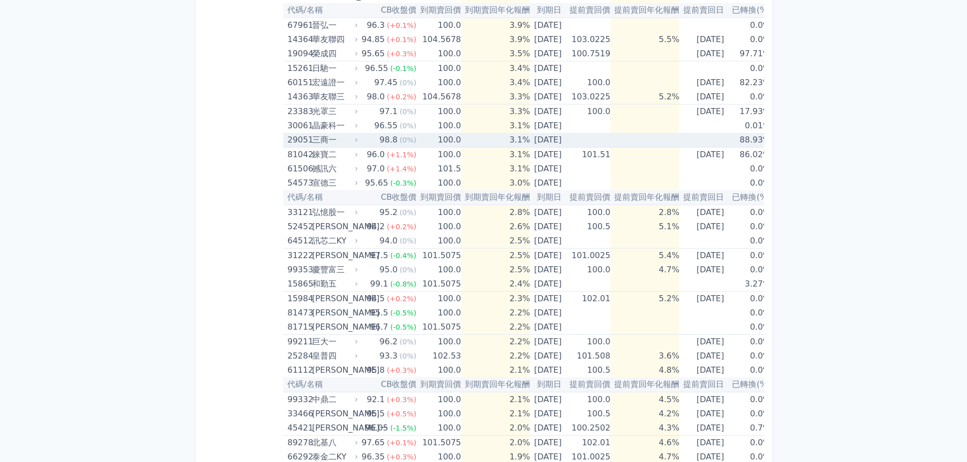
click at [351, 138] on div "三商一" at bounding box center [334, 140] width 44 height 14
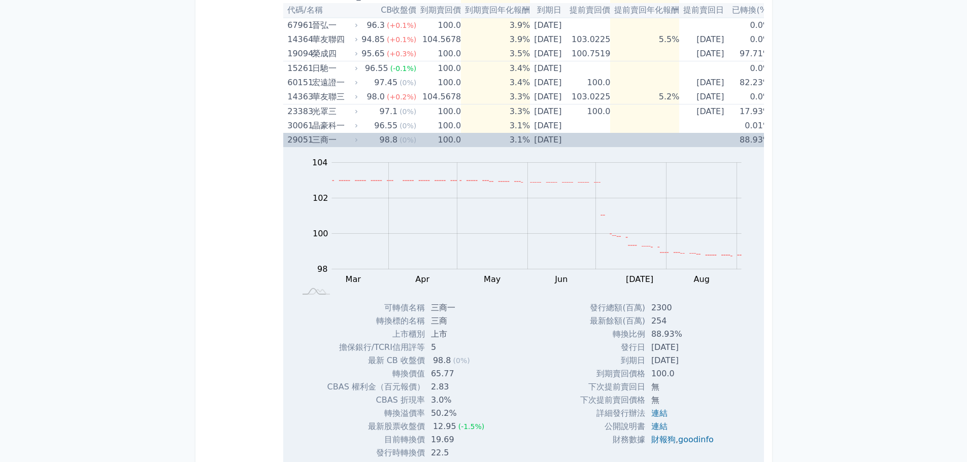
click at [351, 138] on div "三商一" at bounding box center [334, 140] width 44 height 14
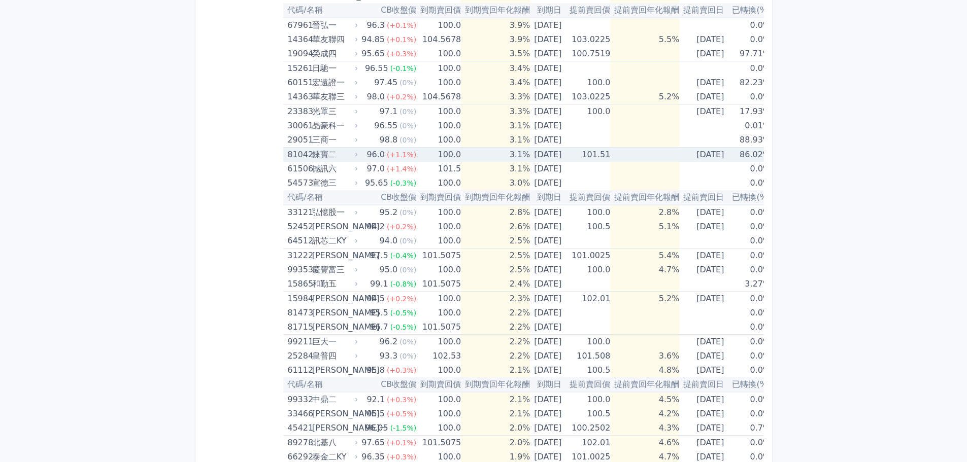
click at [354, 154] on icon at bounding box center [356, 155] width 6 height 6
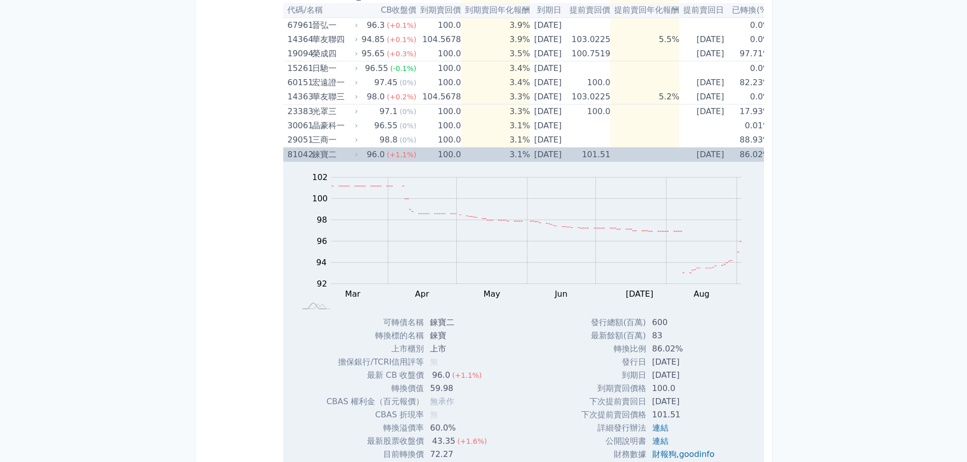
click at [354, 152] on icon at bounding box center [356, 155] width 6 height 6
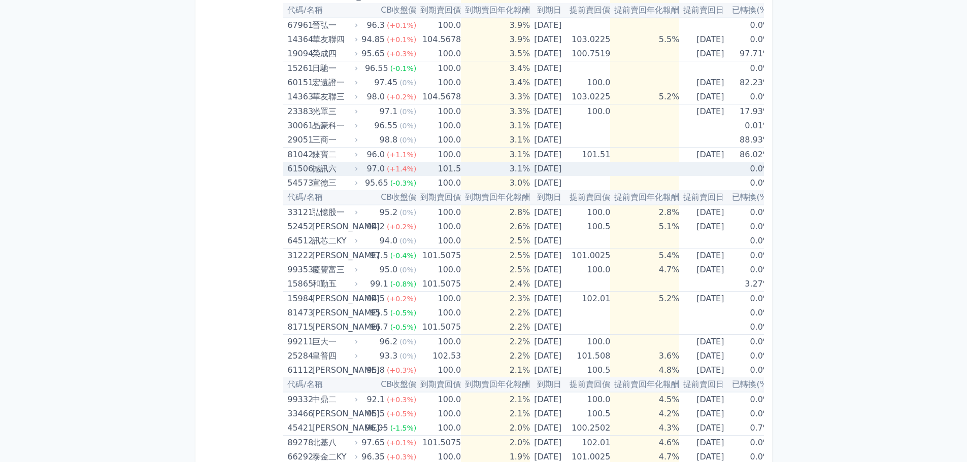
click at [355, 168] on icon at bounding box center [356, 169] width 6 height 6
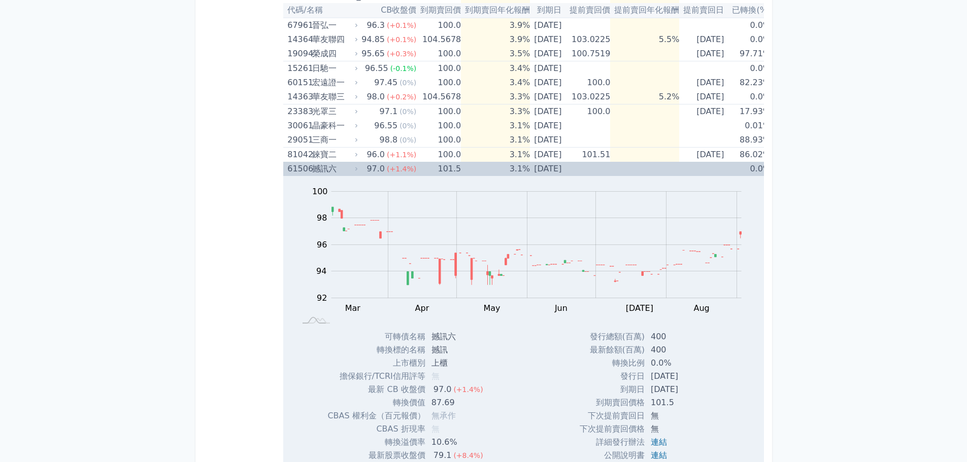
click at [355, 168] on icon at bounding box center [356, 169] width 6 height 6
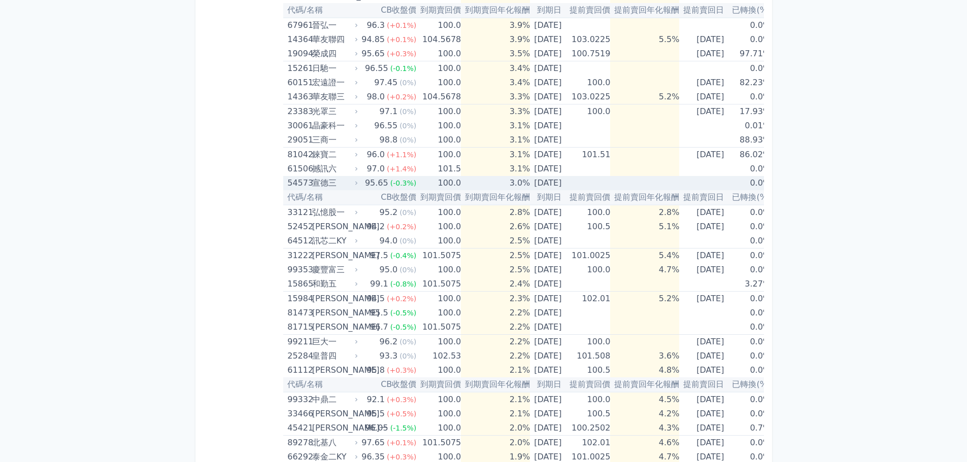
click at [353, 180] on icon at bounding box center [356, 183] width 6 height 6
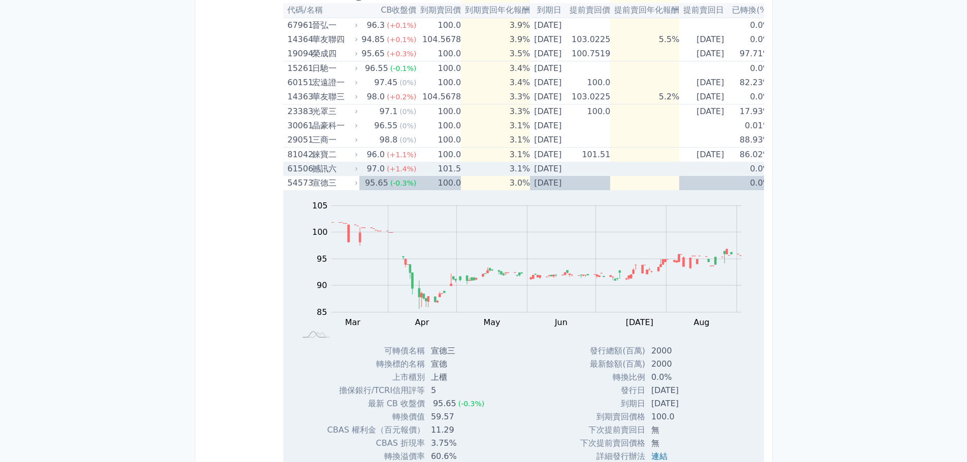
click at [364, 170] on div "97.0" at bounding box center [375, 169] width 22 height 14
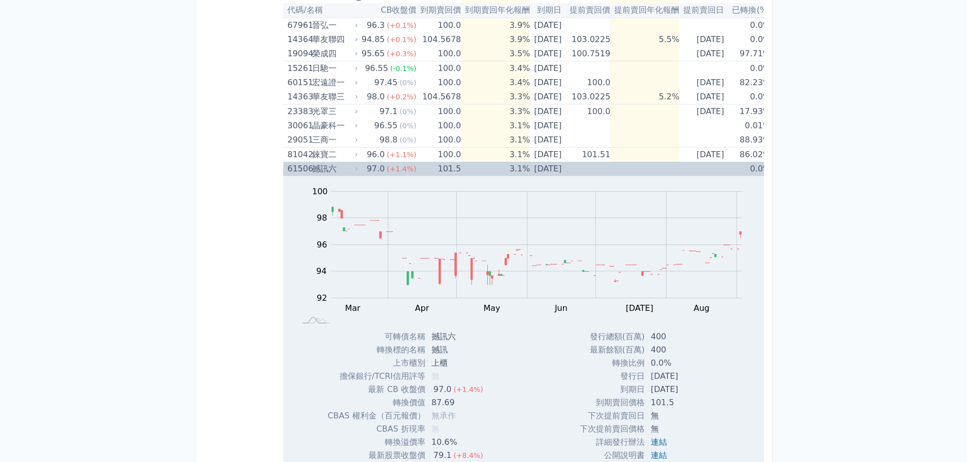
click at [357, 169] on icon at bounding box center [356, 169] width 6 height 6
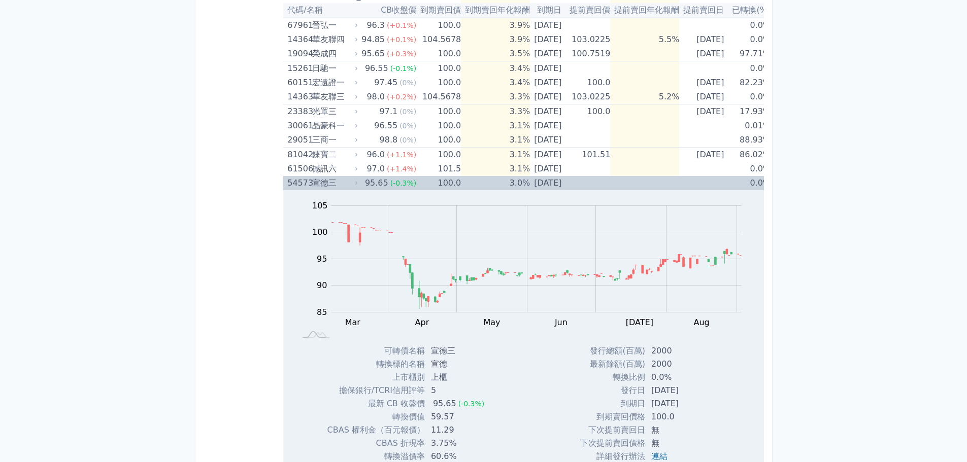
click at [356, 186] on div "54573 [PERSON_NAME]" at bounding box center [323, 183] width 72 height 14
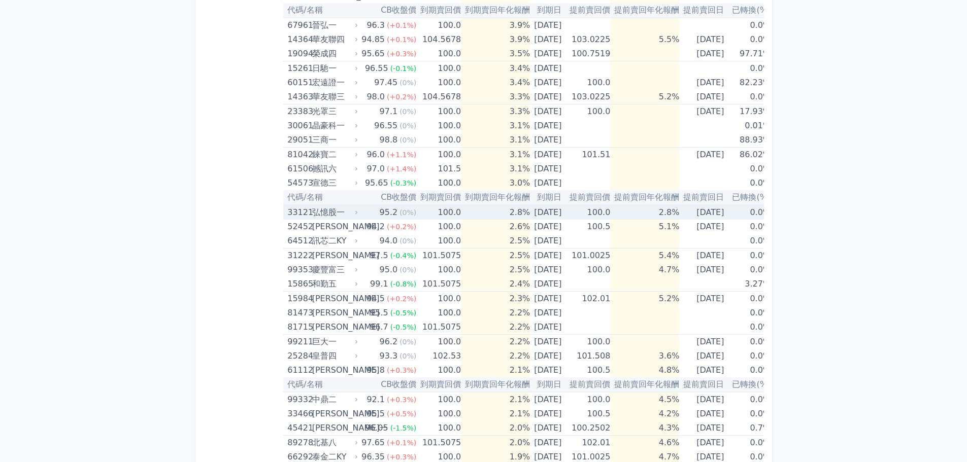
click at [363, 213] on td "95.2 (0%)" at bounding box center [387, 212] width 57 height 15
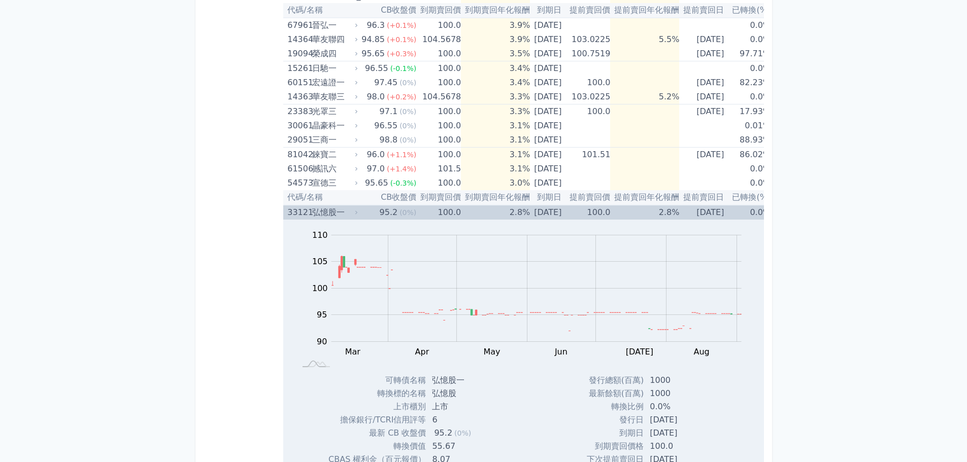
scroll to position [558, 0]
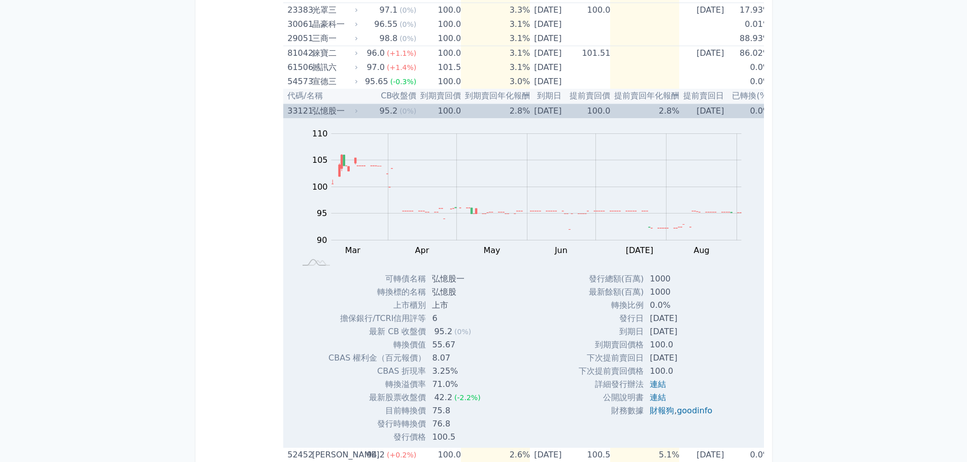
click at [355, 112] on icon at bounding box center [356, 111] width 6 height 6
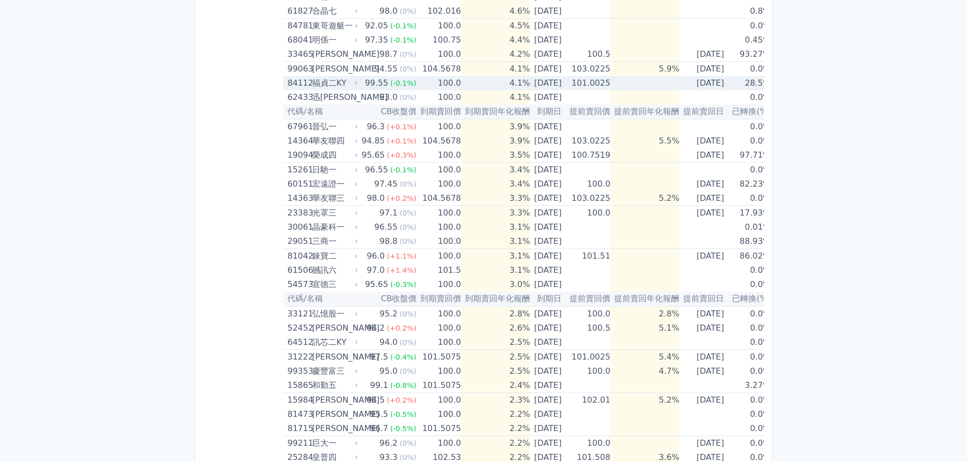
scroll to position [507, 0]
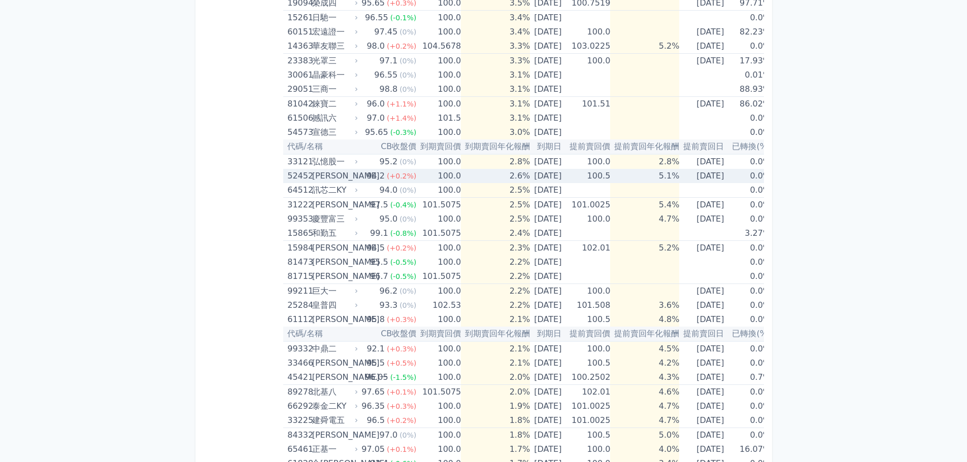
click at [361, 171] on td "94.2 (+0.2%)" at bounding box center [387, 176] width 57 height 14
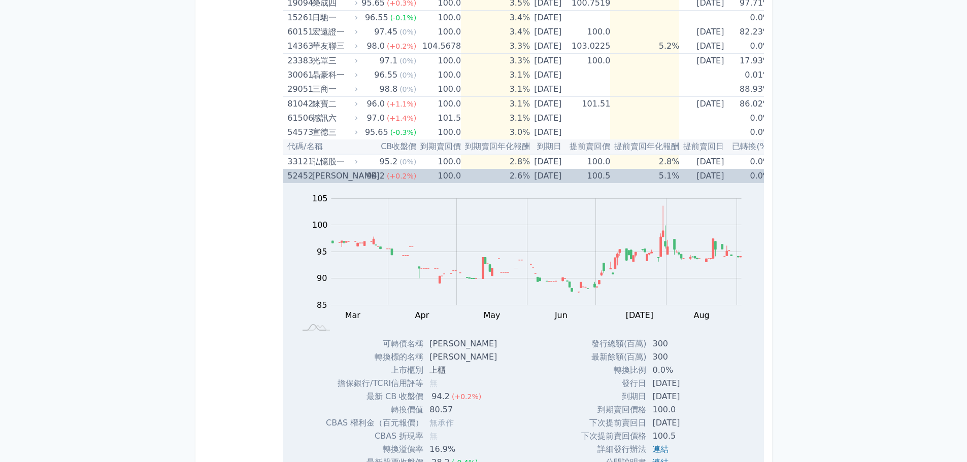
scroll to position [558, 0]
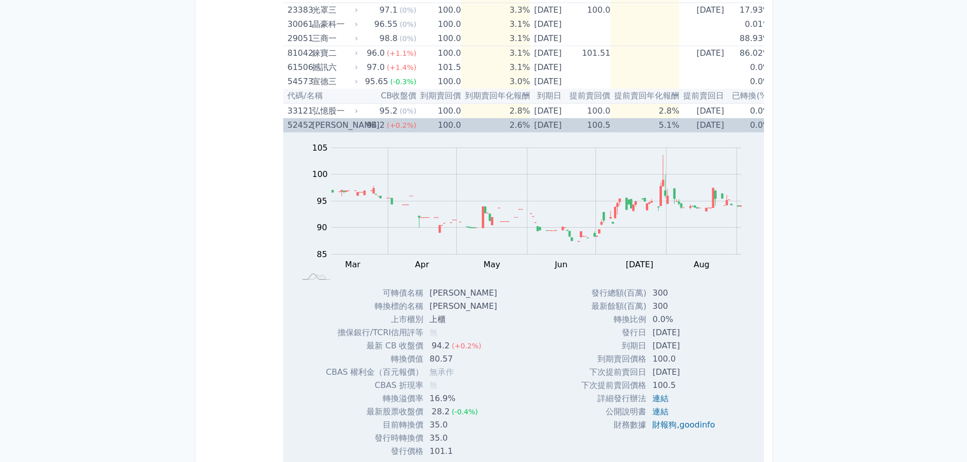
click at [349, 125] on div "[PERSON_NAME]" at bounding box center [334, 125] width 44 height 14
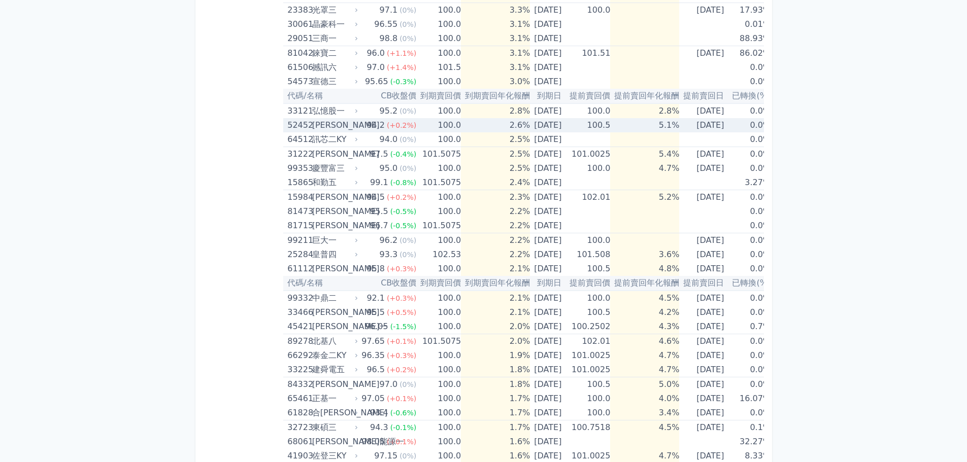
click at [344, 124] on div "[PERSON_NAME]" at bounding box center [334, 125] width 44 height 14
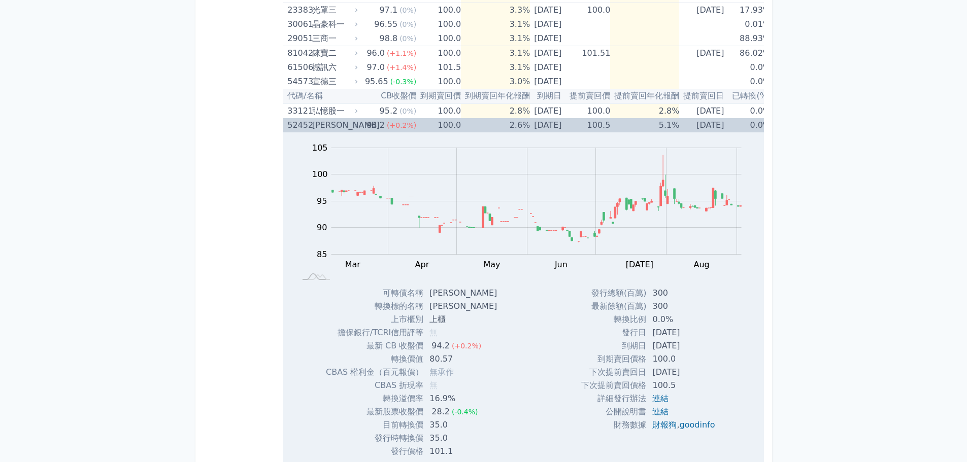
click at [360, 124] on td "94.2 (+0.2%)" at bounding box center [387, 125] width 57 height 14
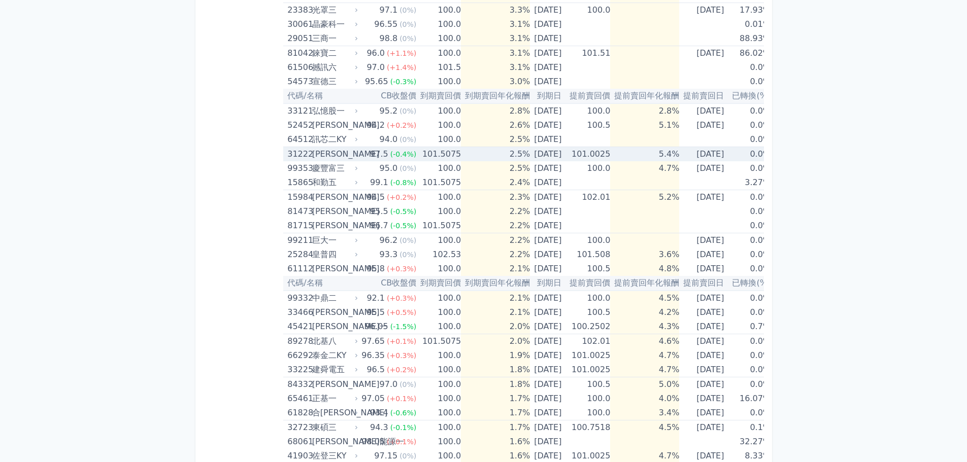
click at [354, 151] on icon at bounding box center [356, 154] width 6 height 6
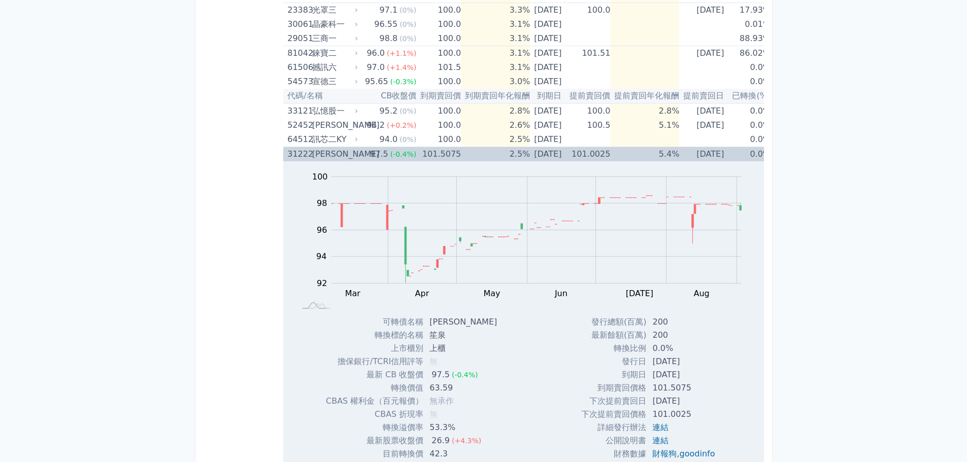
click at [354, 151] on icon at bounding box center [356, 154] width 6 height 6
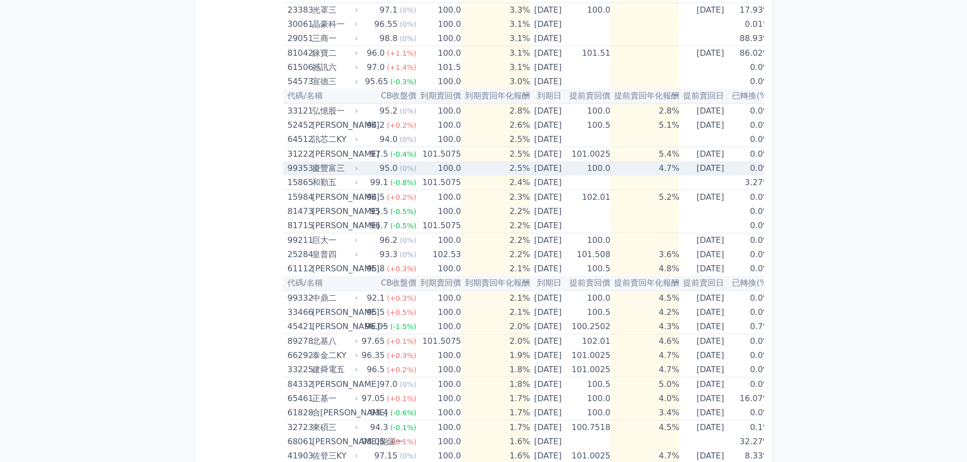
click at [357, 165] on icon at bounding box center [356, 168] width 6 height 6
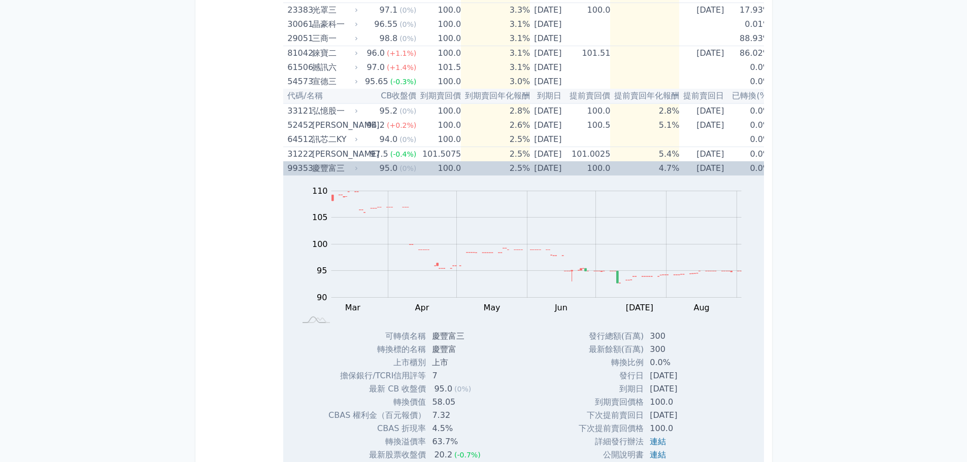
click at [359, 165] on td "95.0 (0%)" at bounding box center [387, 168] width 57 height 14
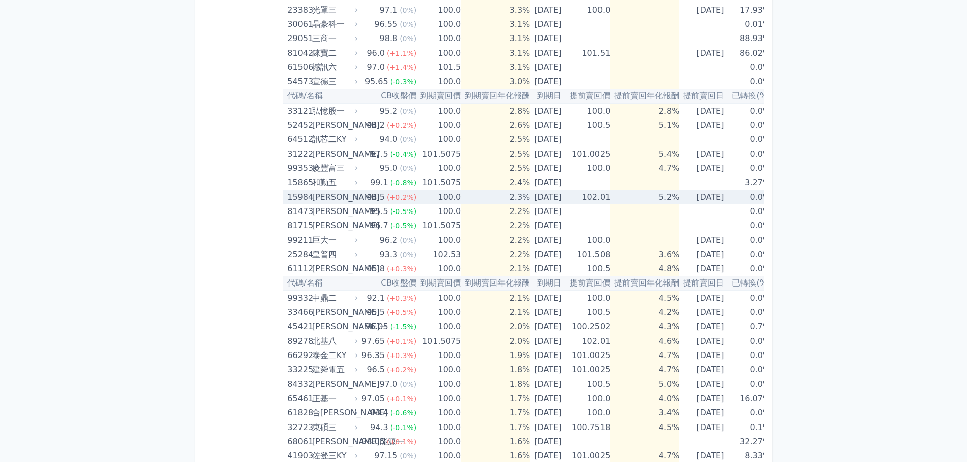
click at [359, 197] on td "94.5 (+0.2%)" at bounding box center [387, 197] width 57 height 15
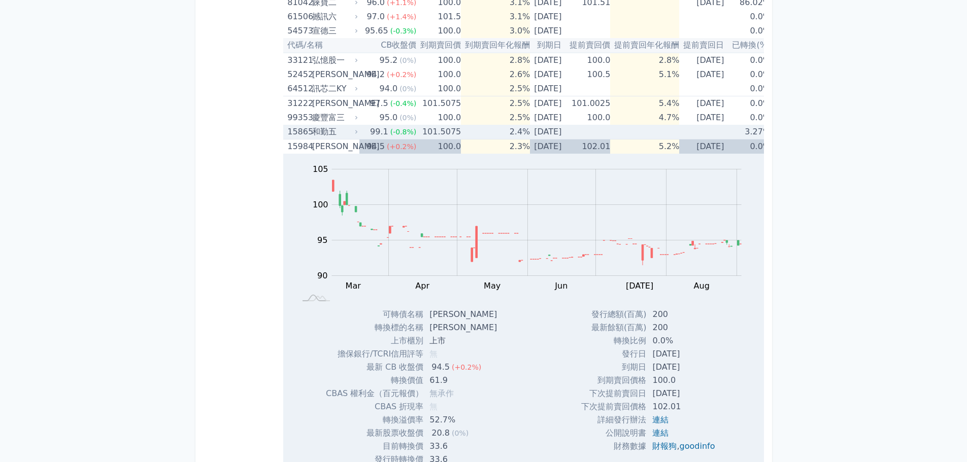
scroll to position [660, 0]
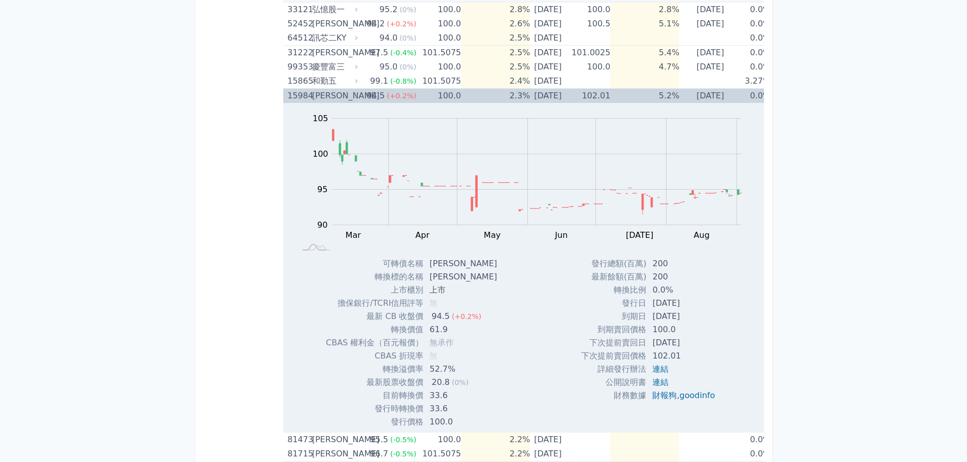
click at [353, 102] on div "[PERSON_NAME]" at bounding box center [334, 96] width 44 height 14
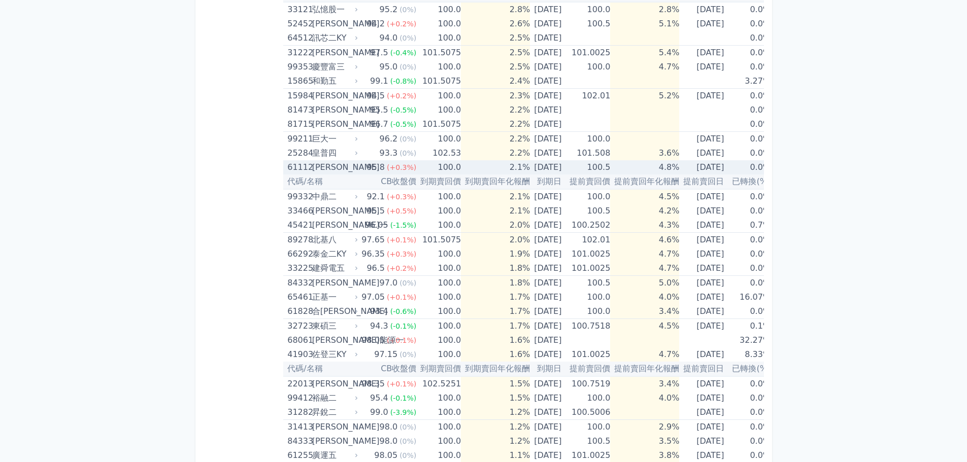
click at [353, 165] on icon at bounding box center [356, 167] width 6 height 6
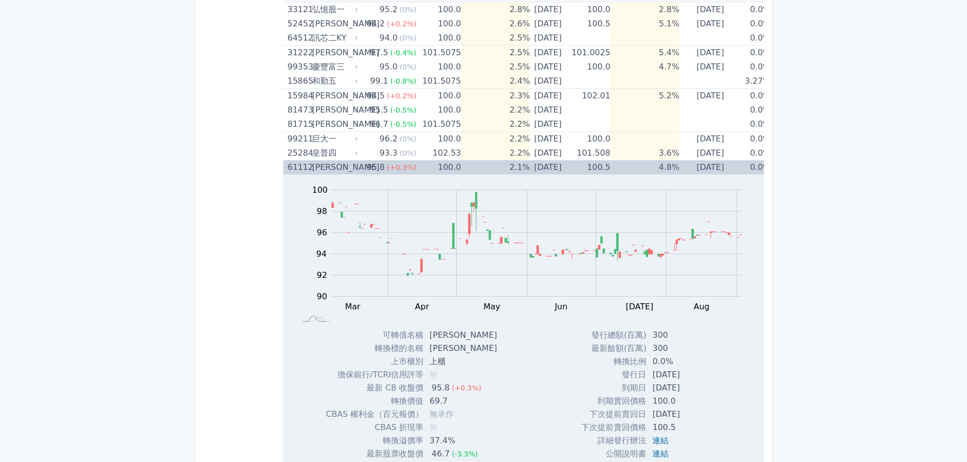
click at [353, 164] on div "[PERSON_NAME]" at bounding box center [334, 167] width 44 height 14
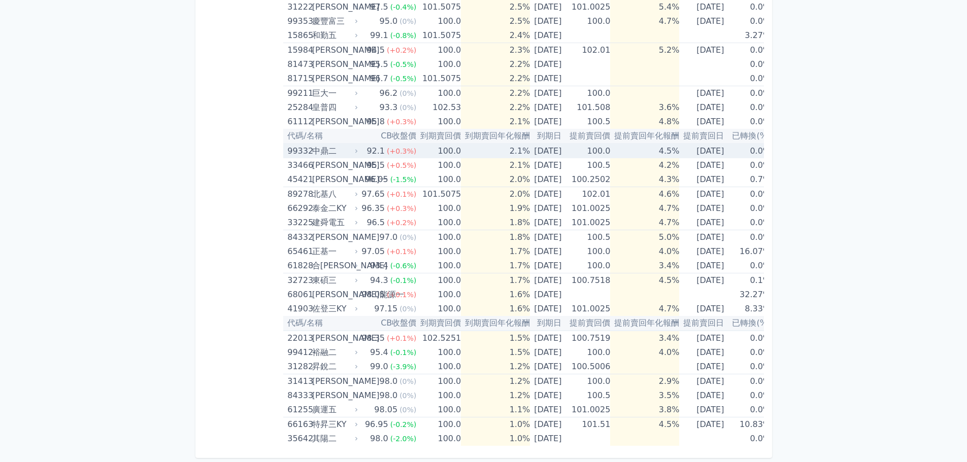
scroll to position [713, 0]
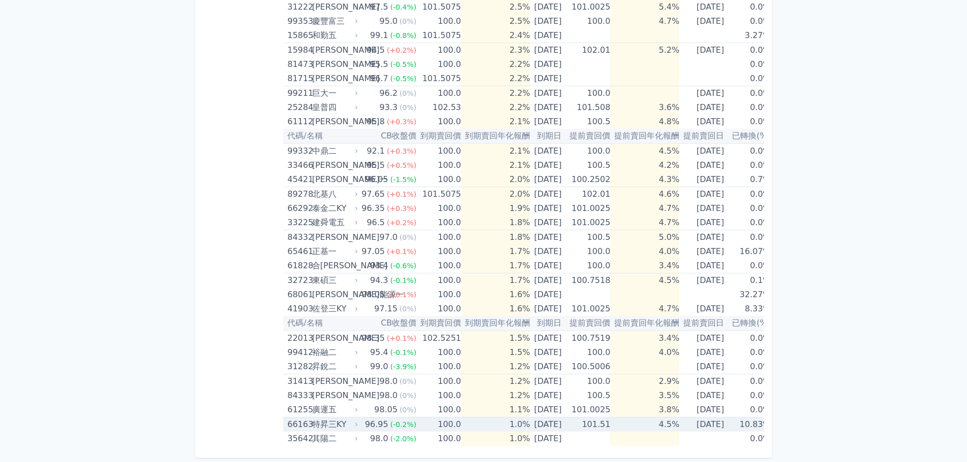
click at [359, 418] on td "96.95 (-0.2%)" at bounding box center [387, 425] width 57 height 15
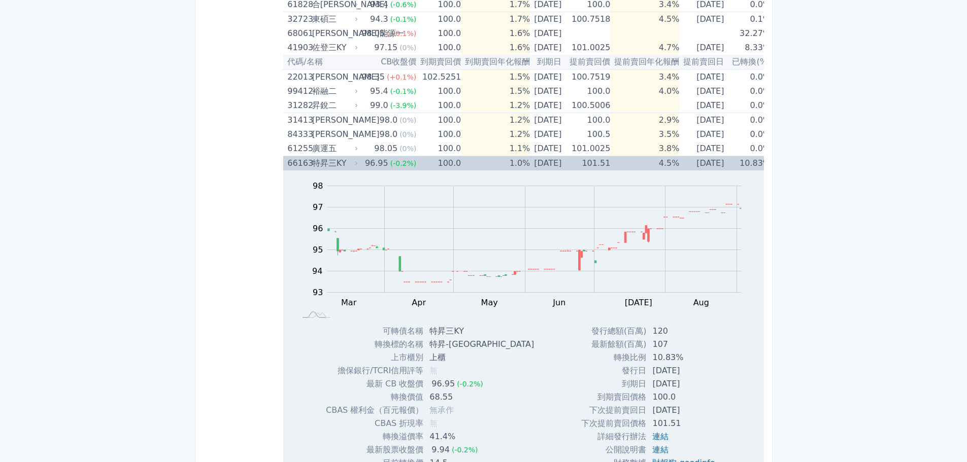
scroll to position [1043, 0]
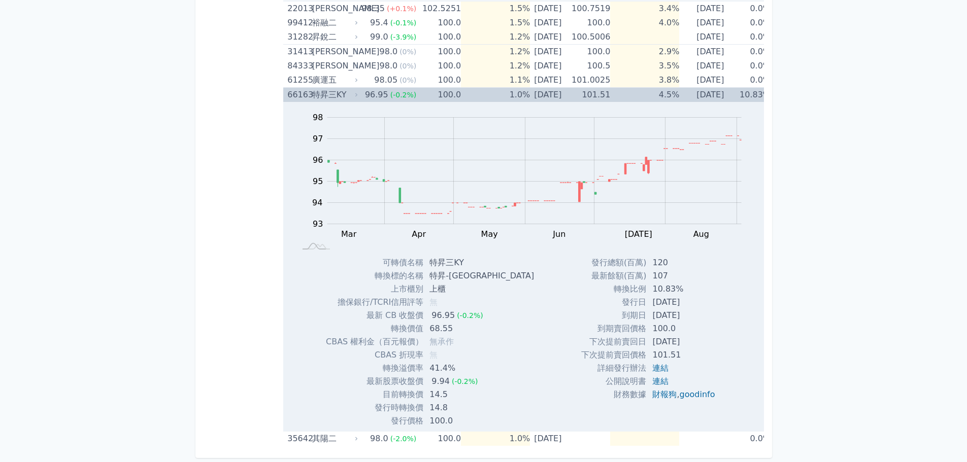
click at [349, 89] on div "特昇三KY" at bounding box center [334, 95] width 44 height 14
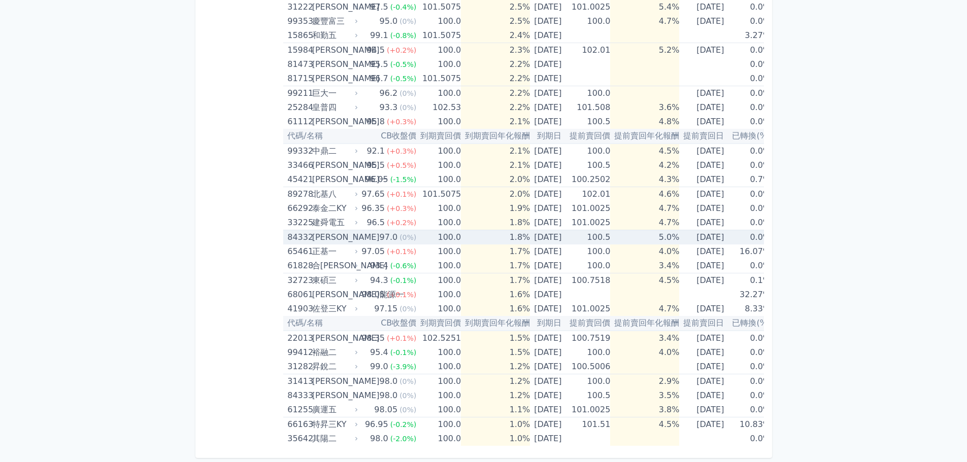
click at [359, 230] on td "97.0 (0%)" at bounding box center [387, 237] width 57 height 15
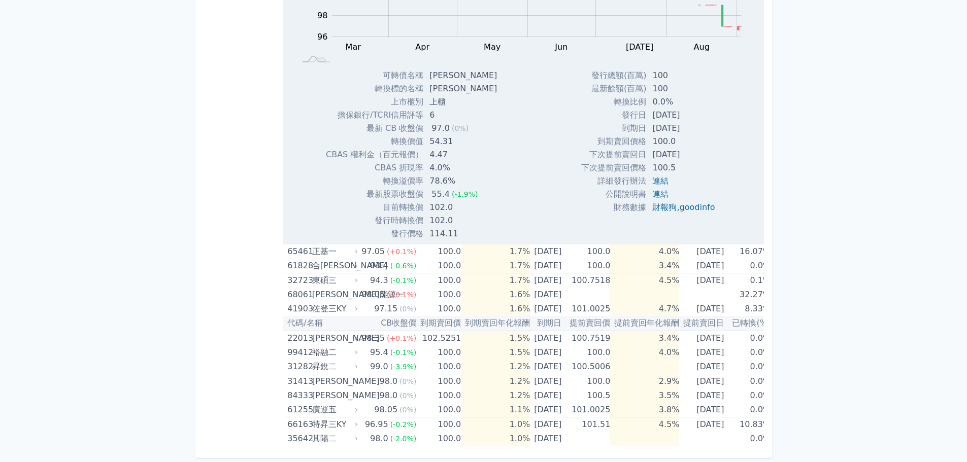
click at [358, 227] on td "發行價格" at bounding box center [374, 233] width 97 height 13
